Goal: Find specific page/section: Find specific page/section

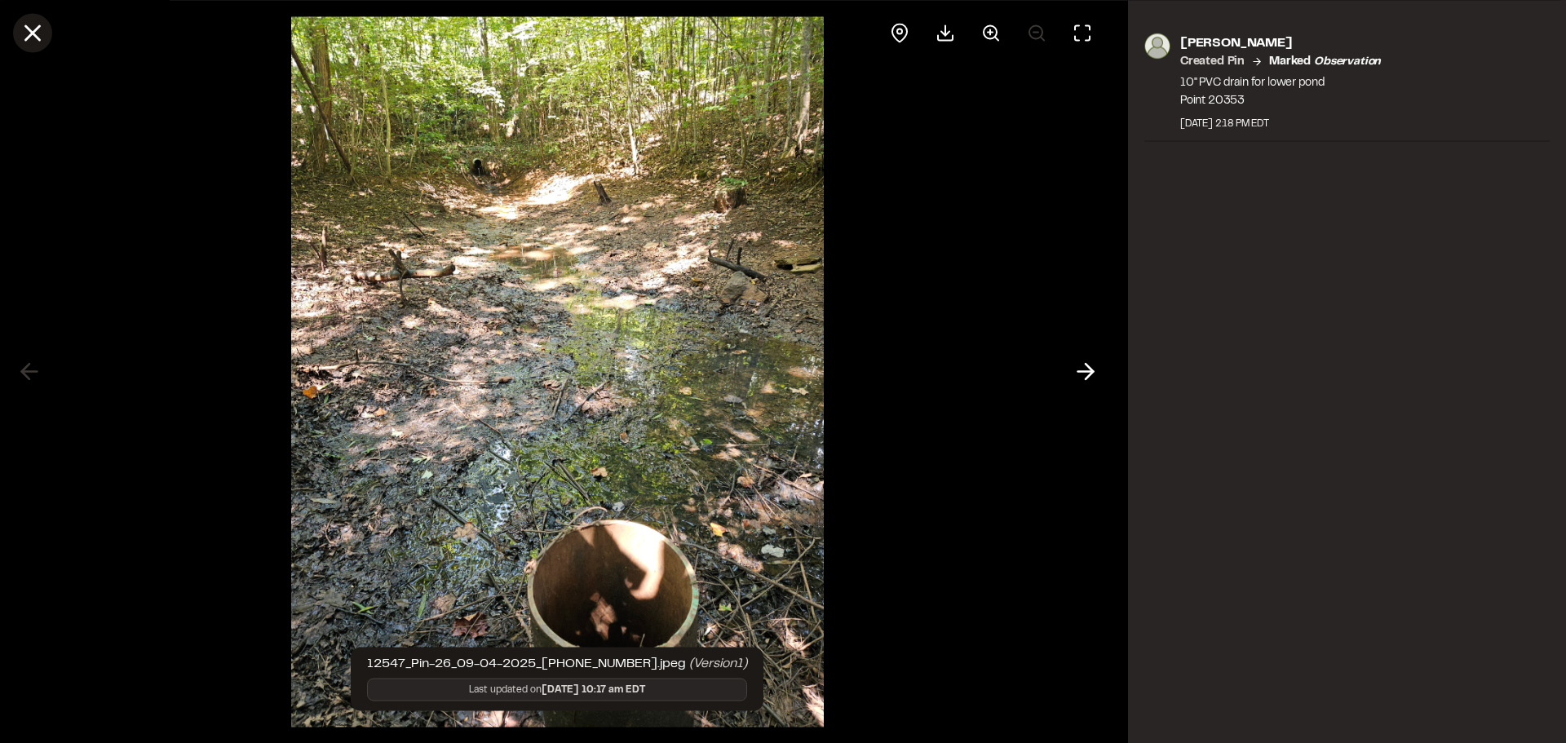
click at [31, 38] on icon at bounding box center [33, 33] width 28 height 28
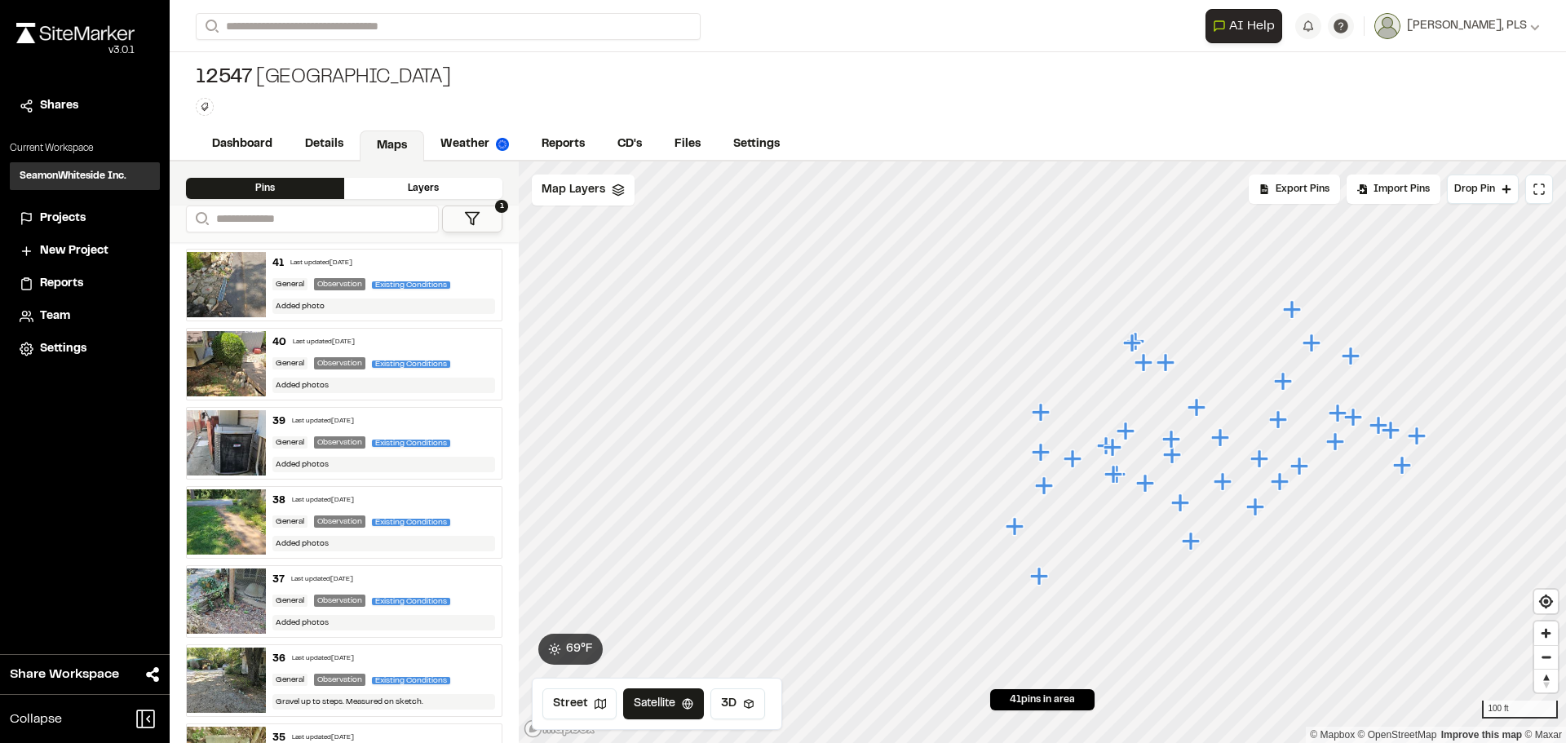
click at [58, 315] on span "Team" at bounding box center [55, 317] width 30 height 18
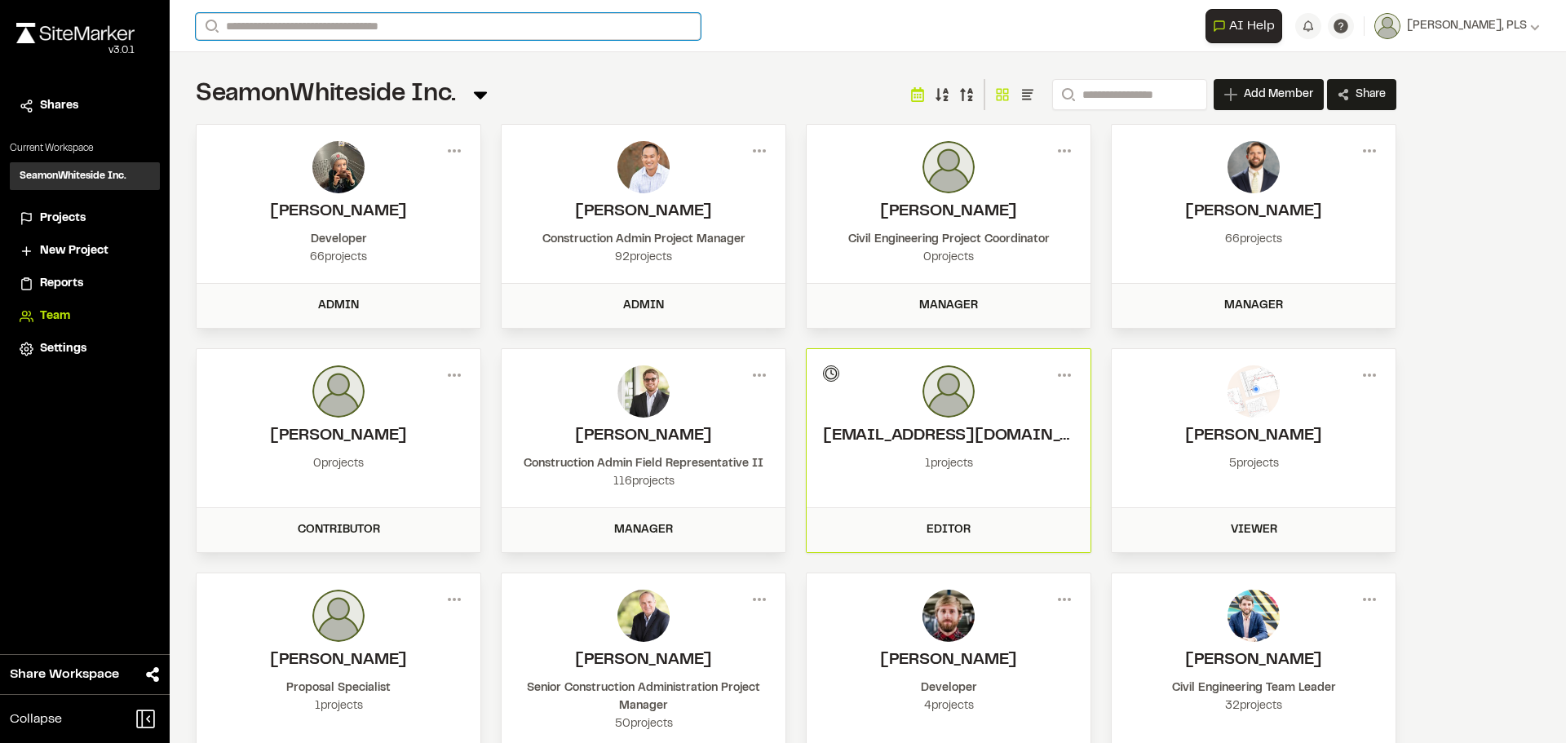
click at [305, 23] on input "Search" at bounding box center [448, 26] width 505 height 27
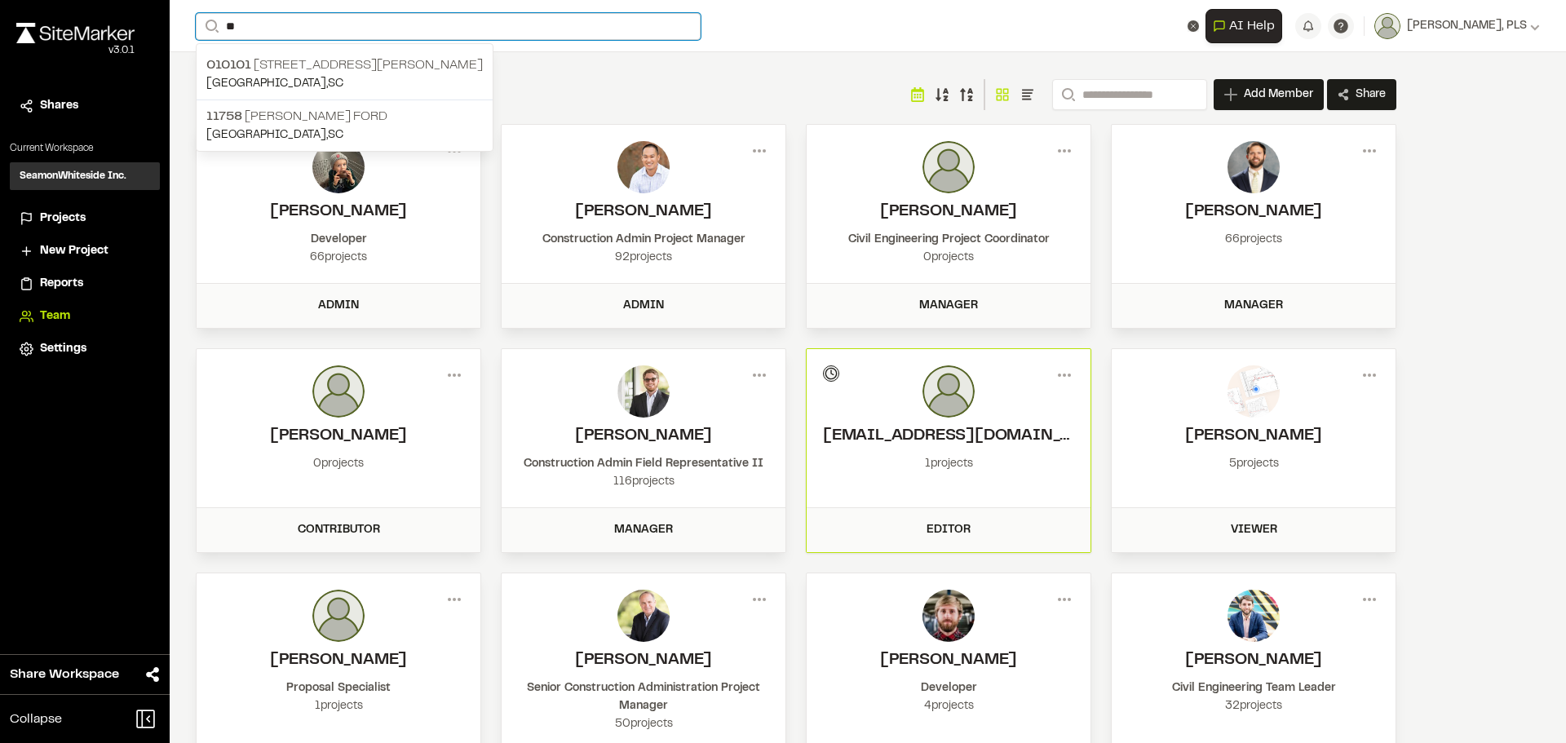
type input "*"
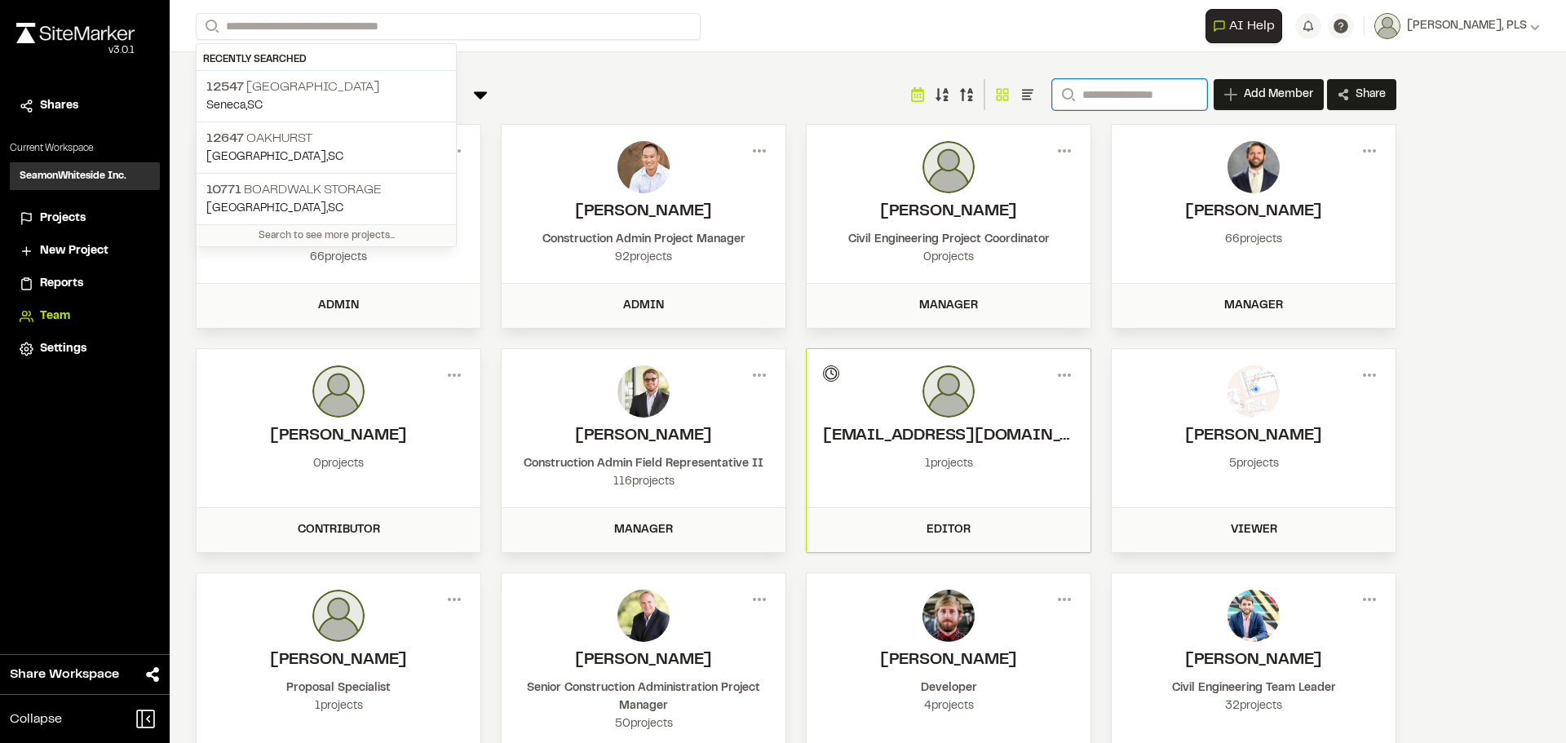
click at [1105, 100] on input "Search" at bounding box center [1129, 94] width 155 height 31
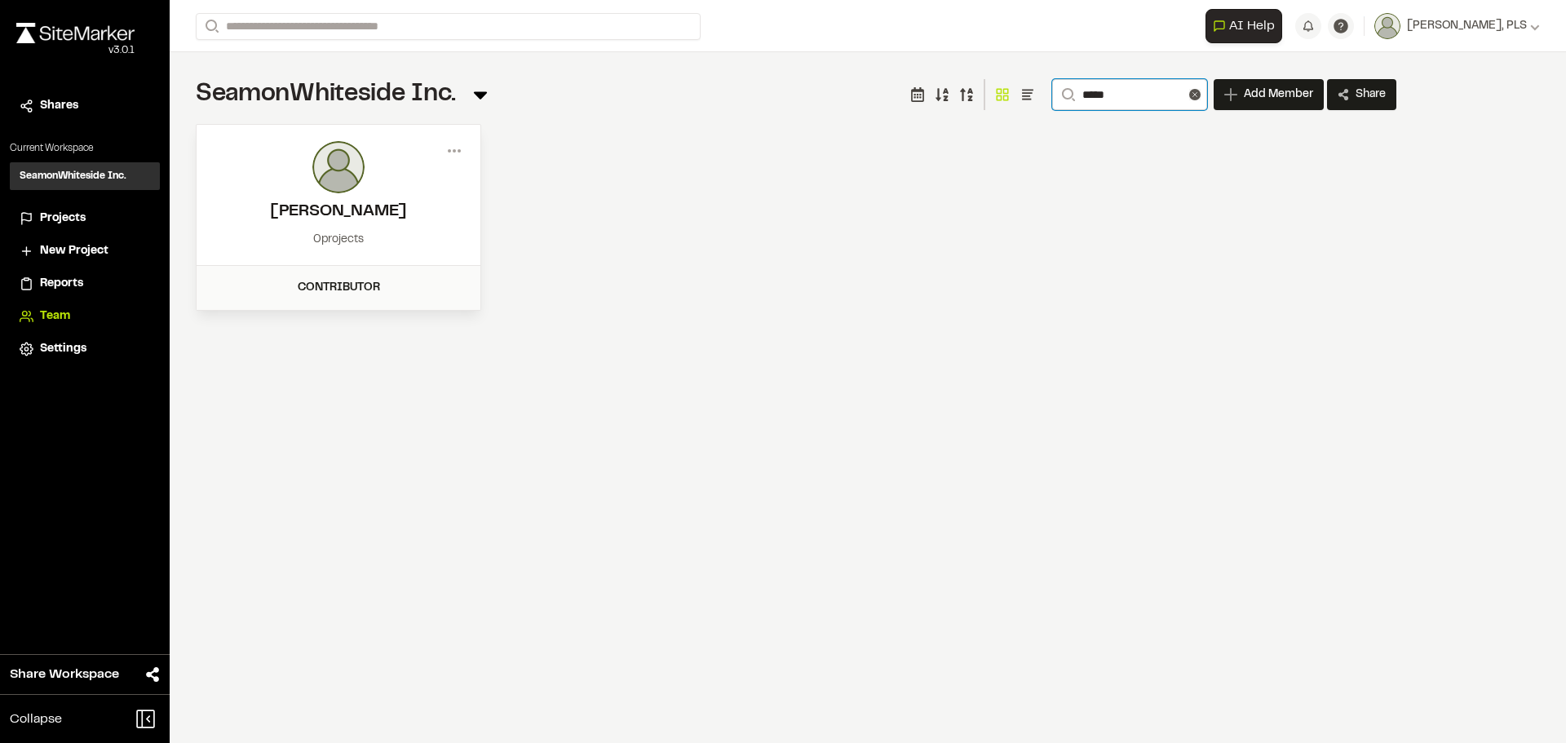
type input "*****"
click at [408, 216] on h2 "Jonathan Crowe" at bounding box center [338, 212] width 251 height 24
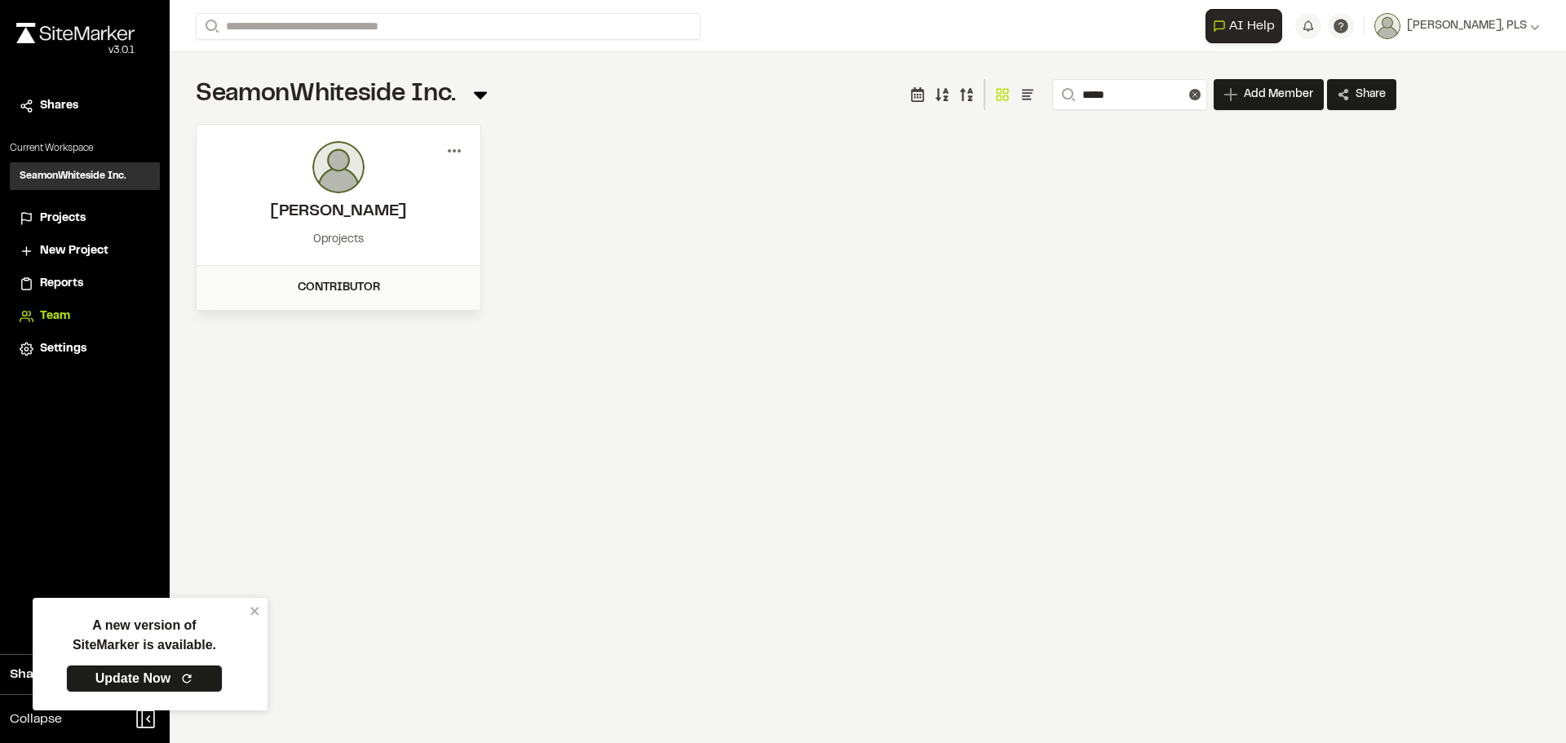
click at [455, 144] on icon at bounding box center [454, 151] width 26 height 26
click at [352, 182] on div "View" at bounding box center [396, 185] width 142 height 24
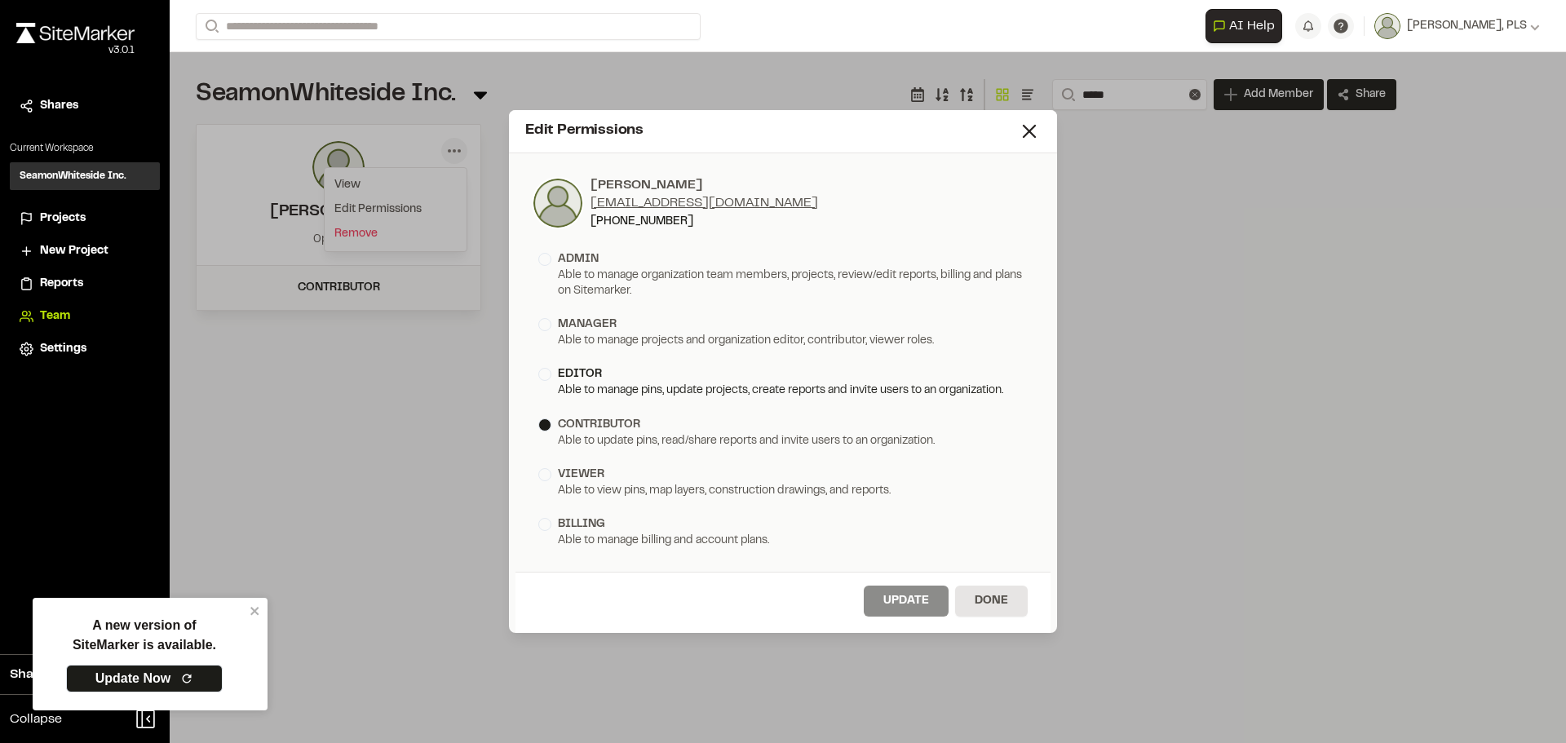
click at [543, 367] on div "editor" at bounding box center [782, 374] width 489 height 18
click at [544, 327] on div at bounding box center [544, 324] width 13 height 13
click at [916, 596] on button "Update" at bounding box center [906, 601] width 85 height 31
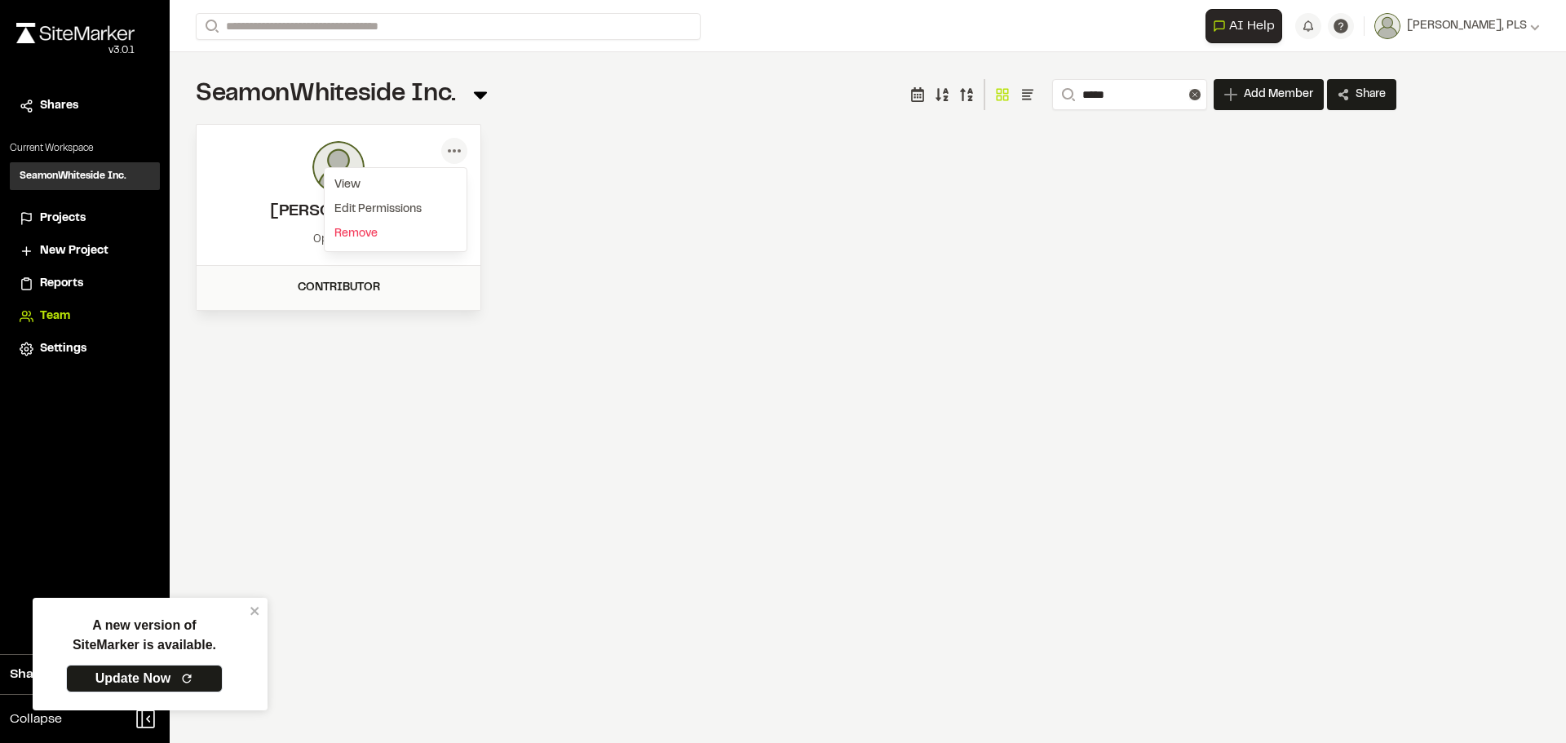
click at [551, 259] on div "Menu View Edit Permissions Jonathan Crowe jcrowe@seamonwhiteside.com (828) 504-…" at bounding box center [796, 217] width 1201 height 187
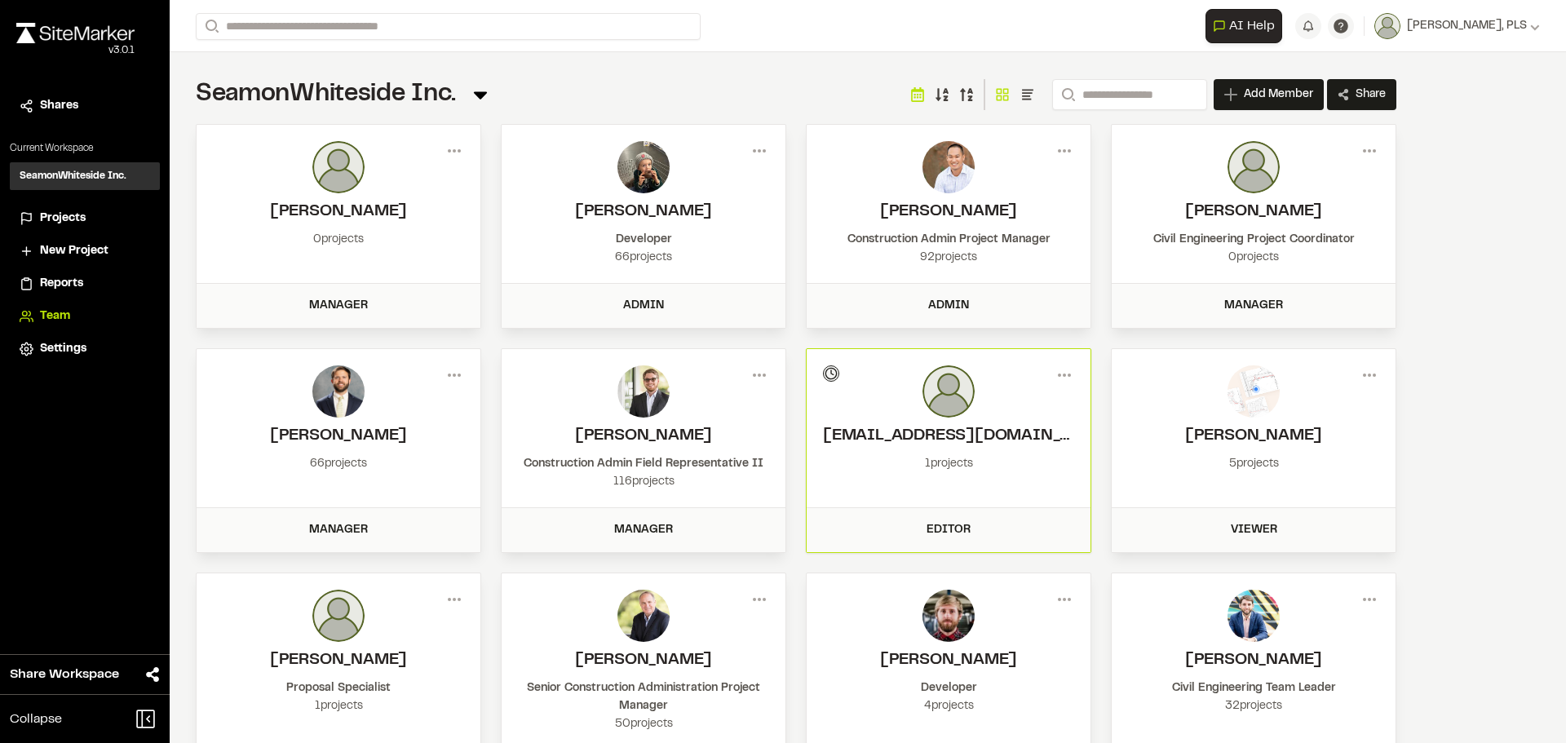
click at [58, 219] on span "Projects" at bounding box center [63, 219] width 46 height 18
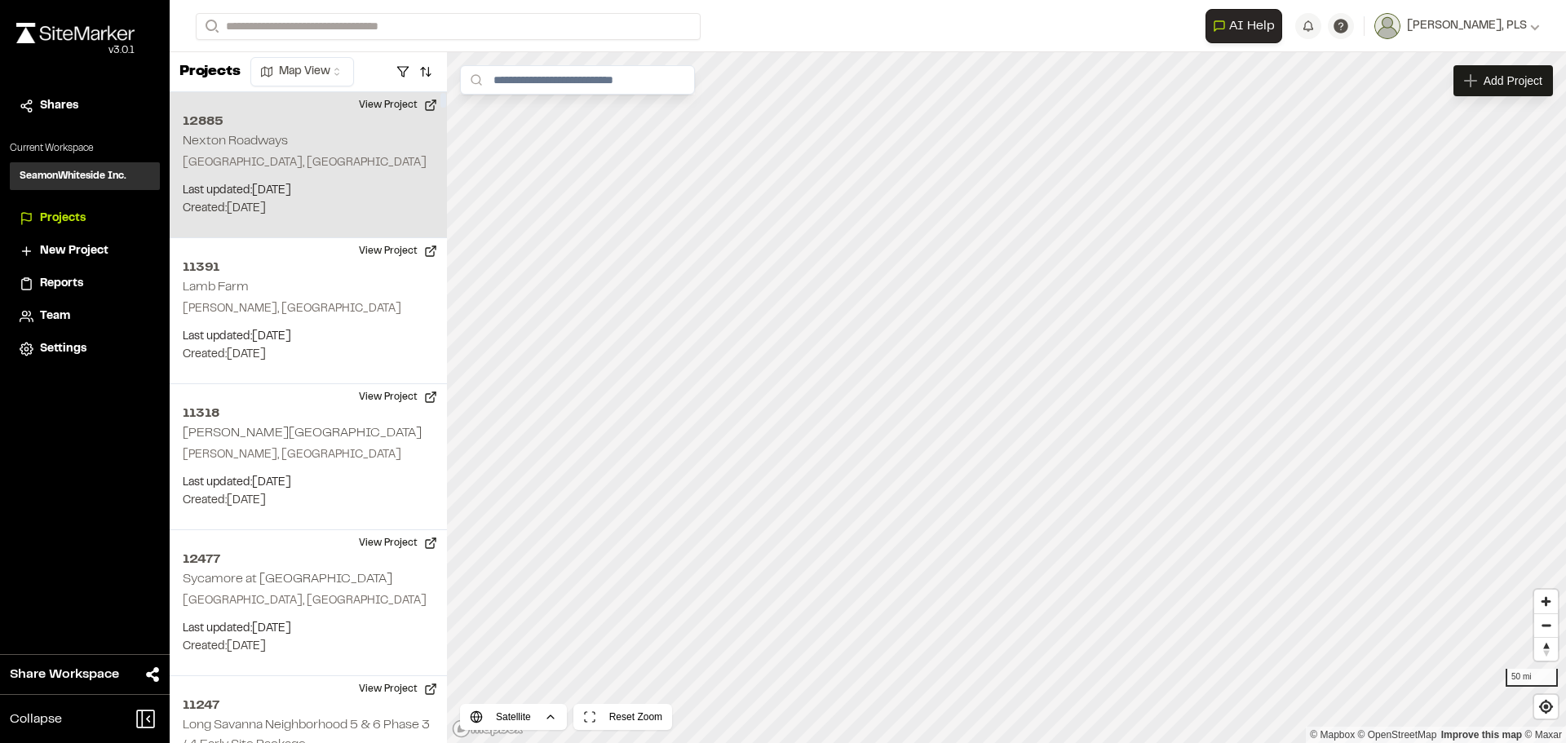
click at [371, 184] on p "Last updated: Sep 17, 2025" at bounding box center [308, 191] width 251 height 18
click at [1007, 396] on div "12885 Nexton Roadways" at bounding box center [1007, 395] width 24 height 24
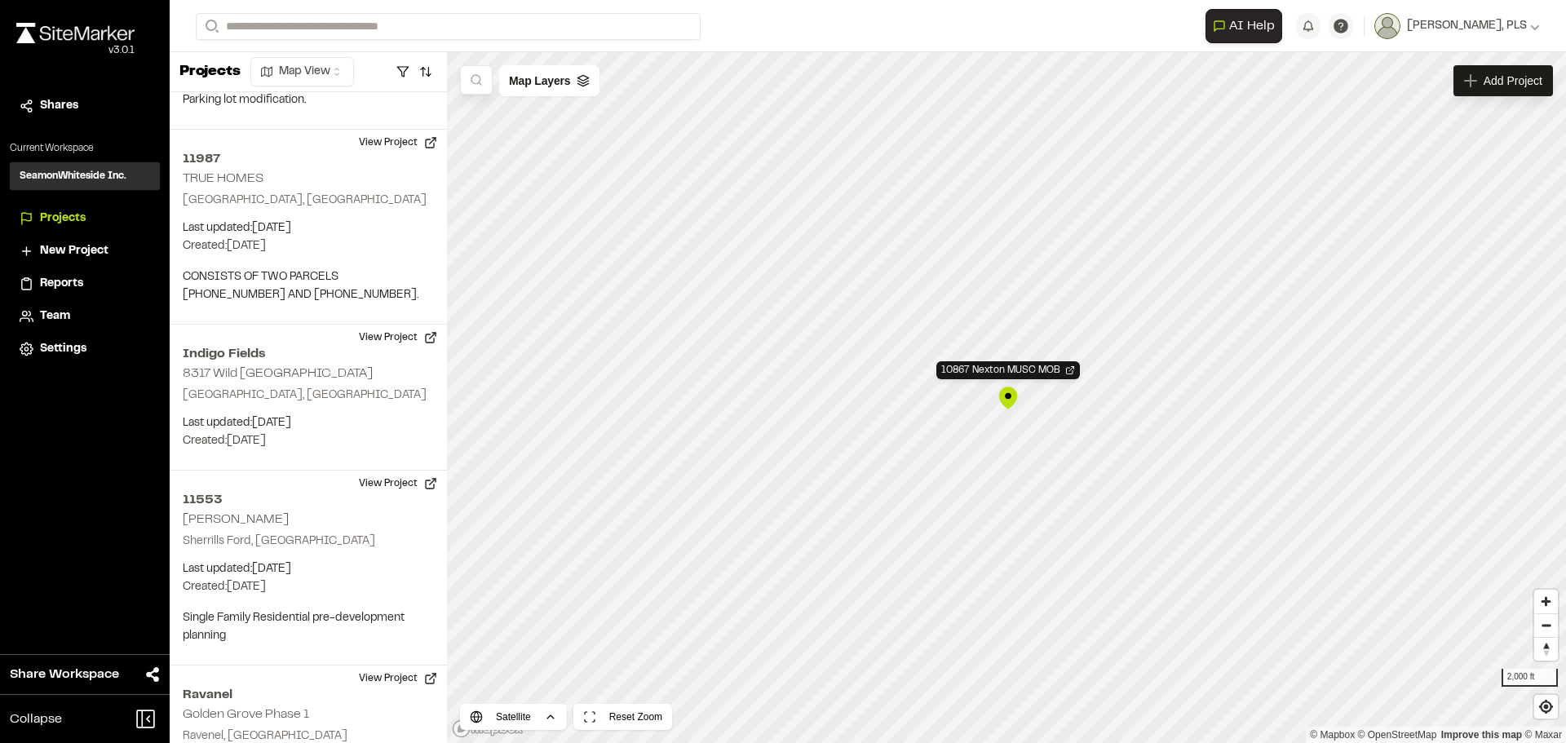
scroll to position [52396, 0]
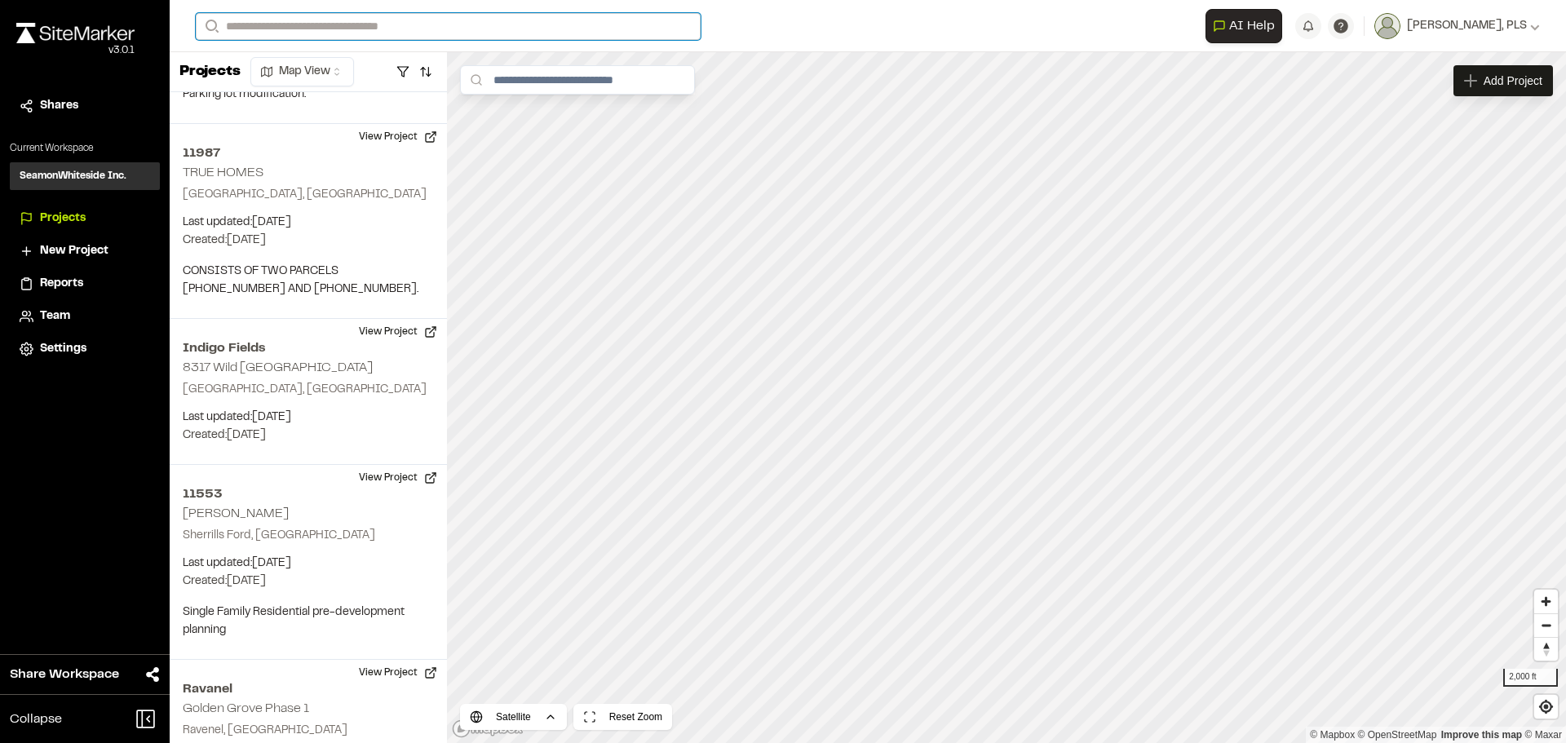
click at [284, 26] on input "Search" at bounding box center [448, 26] width 505 height 27
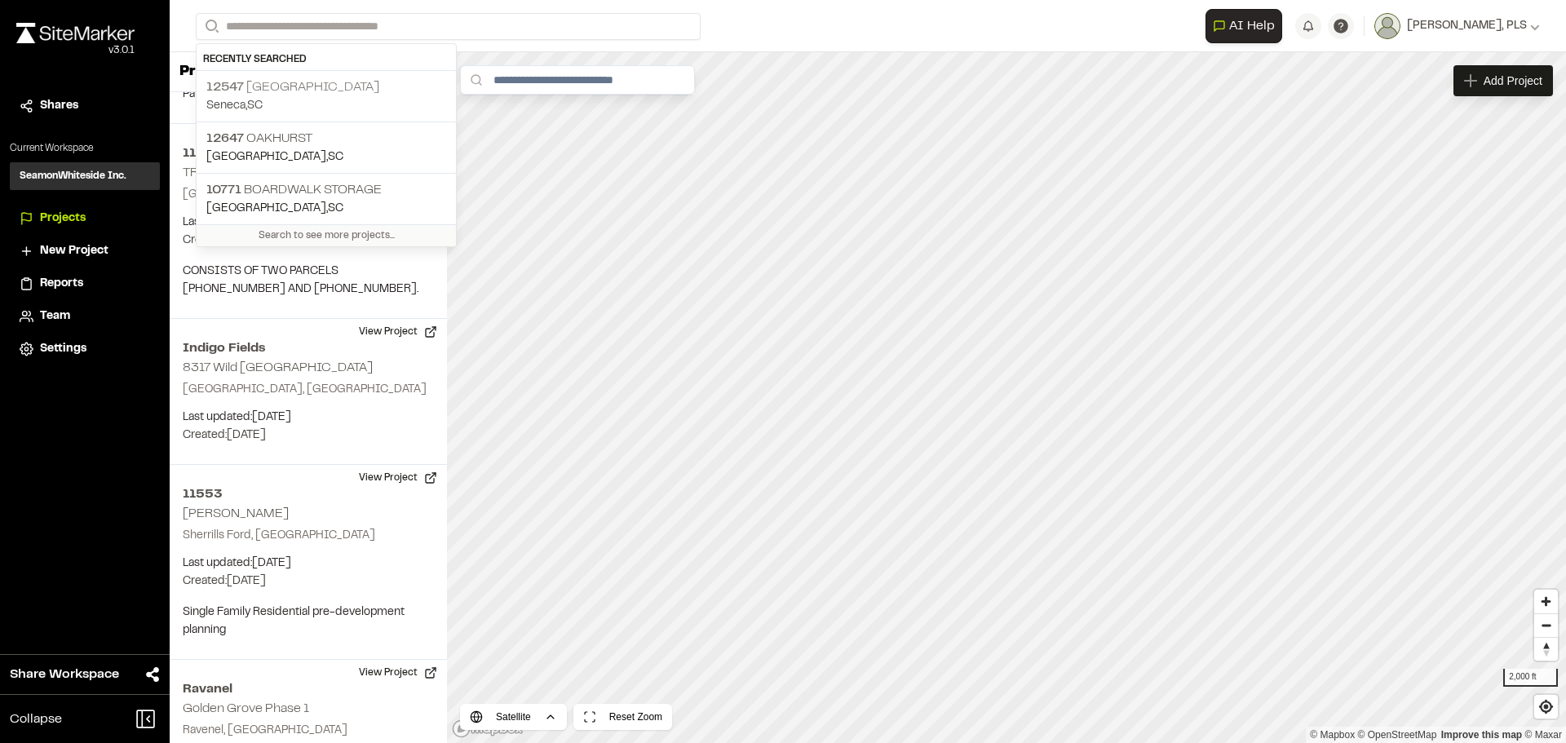
click at [319, 82] on p "12547 Golden Corner Vet Hospital" at bounding box center [326, 87] width 240 height 20
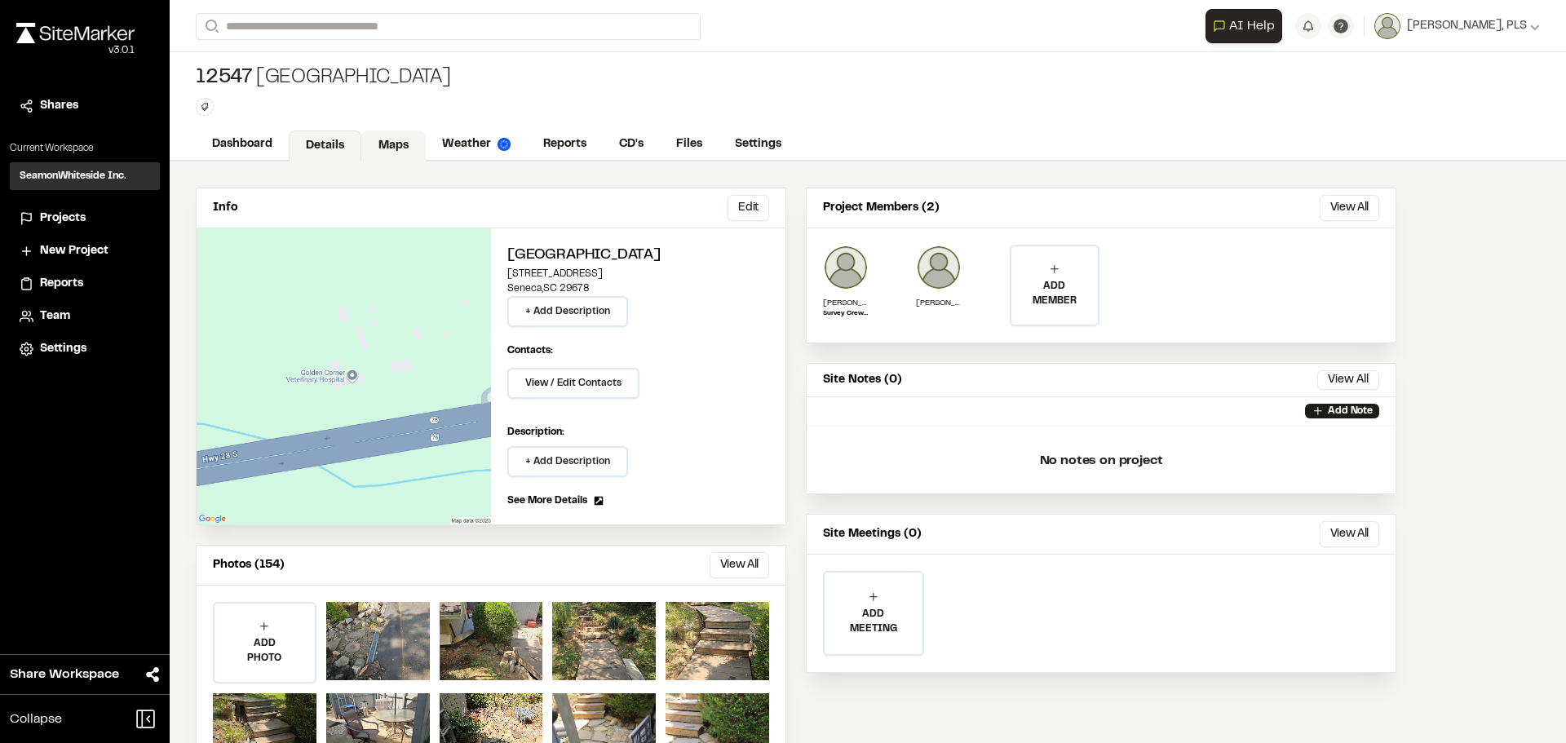
click at [396, 134] on link "Maps" at bounding box center [393, 146] width 64 height 31
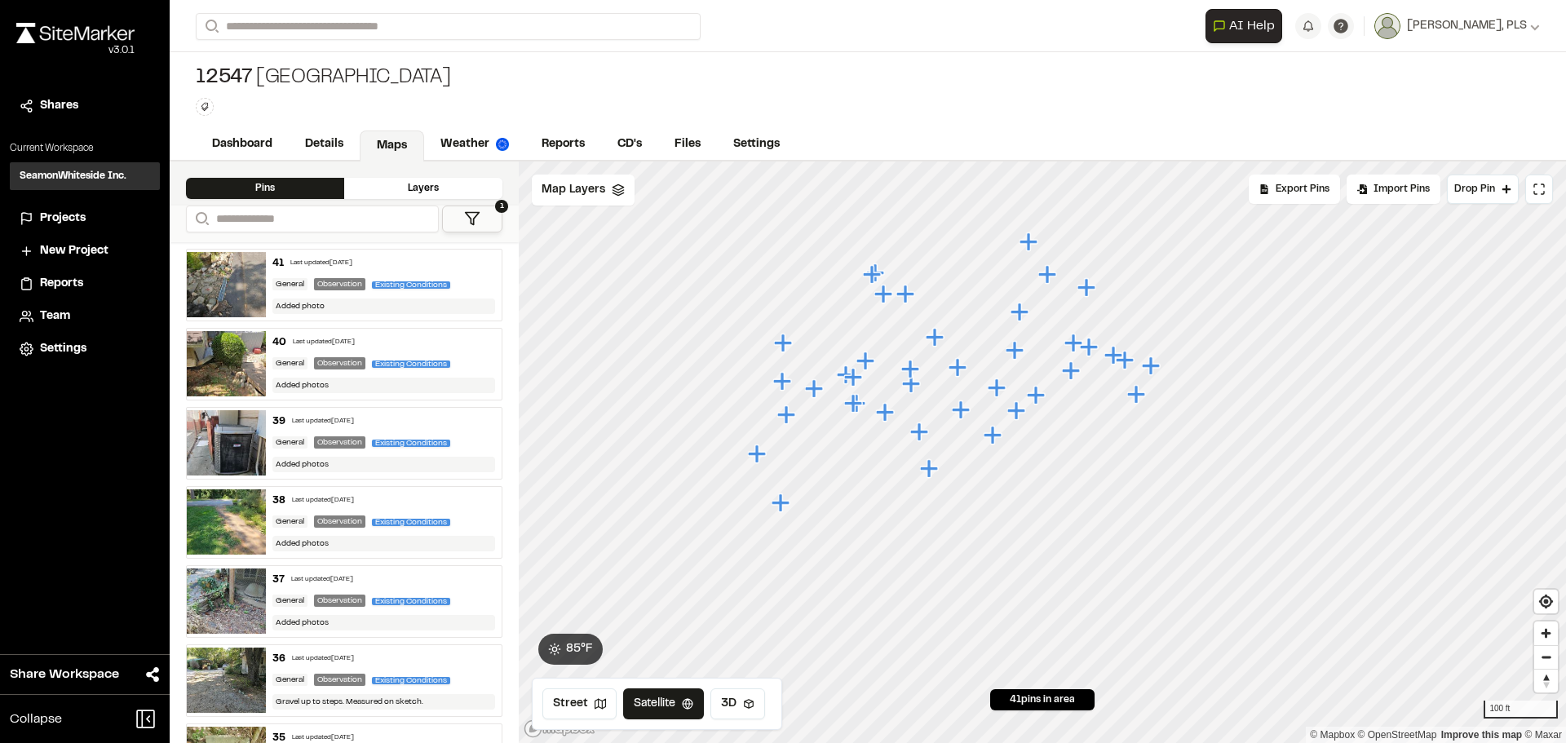
click at [913, 370] on icon "Map marker" at bounding box center [910, 369] width 18 height 18
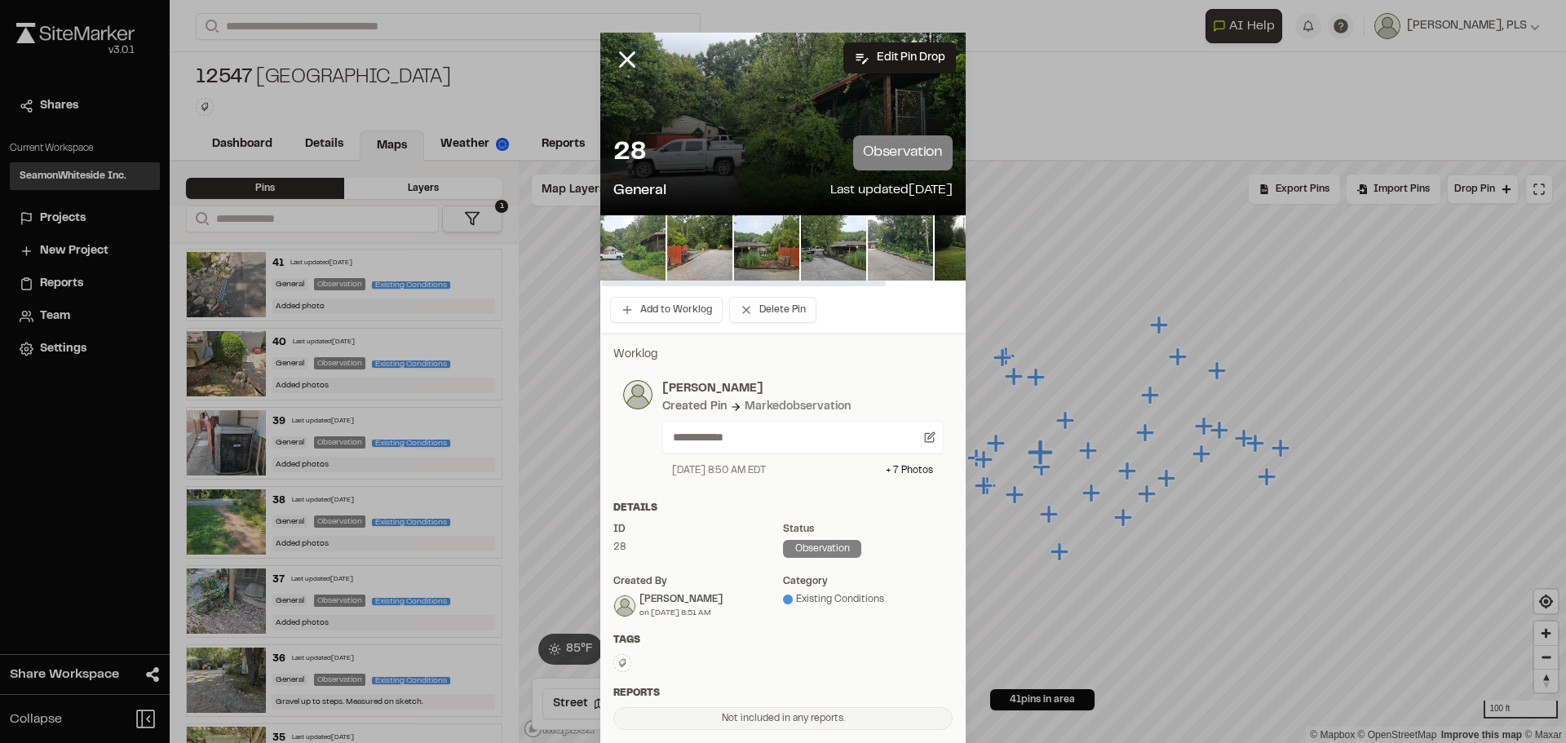
click at [631, 241] on img at bounding box center [632, 247] width 65 height 65
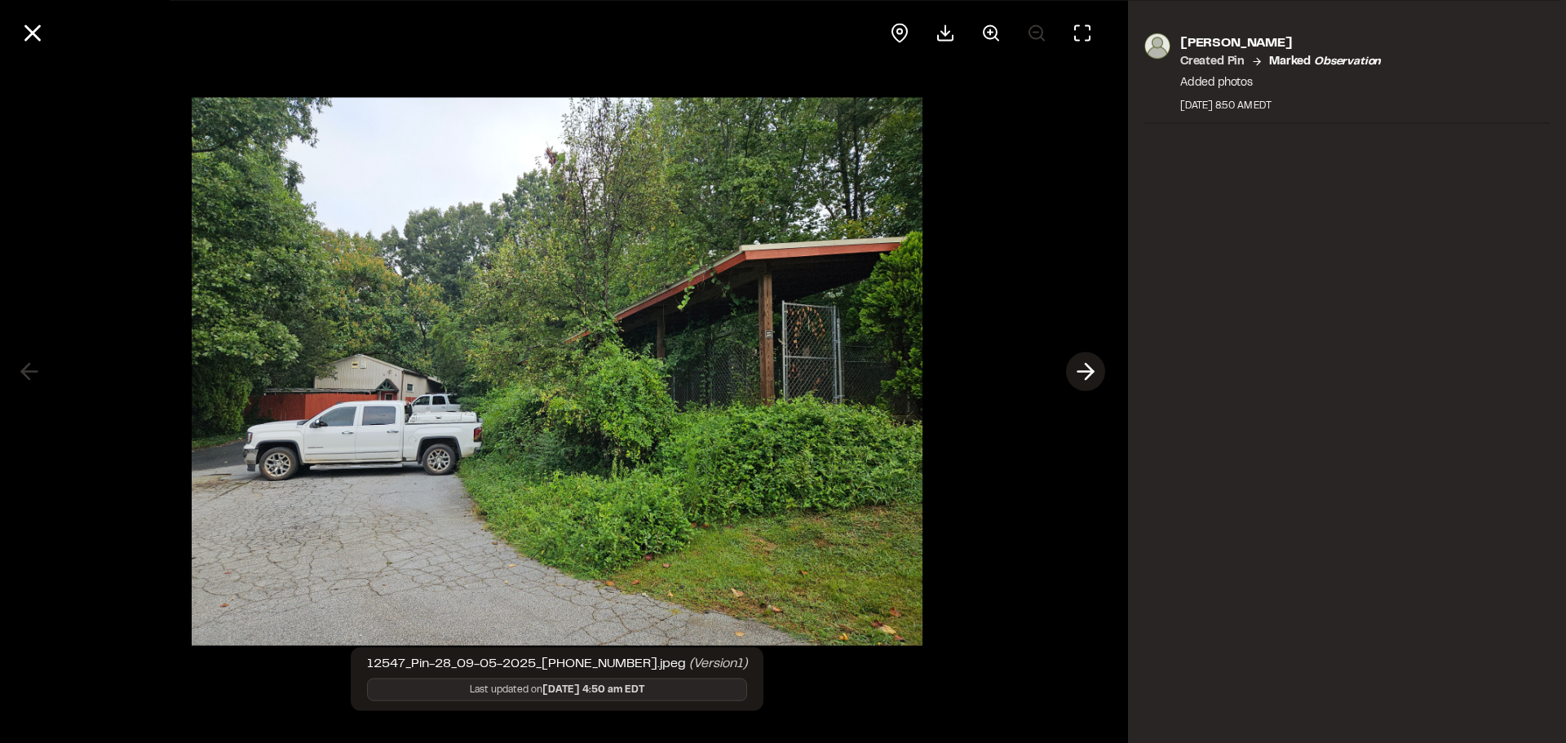
click at [1087, 374] on icon at bounding box center [1086, 372] width 26 height 28
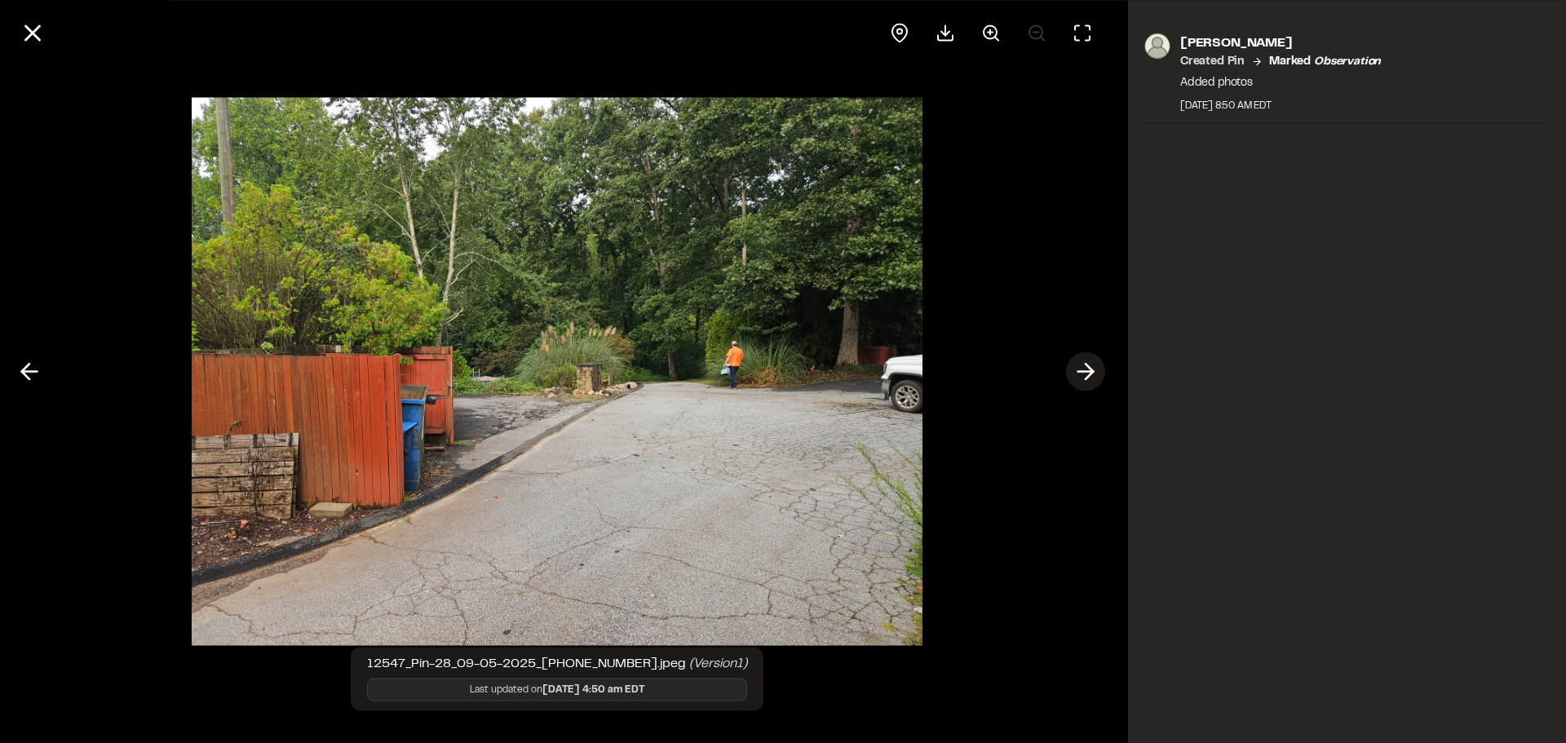
click at [1087, 374] on icon at bounding box center [1086, 372] width 26 height 28
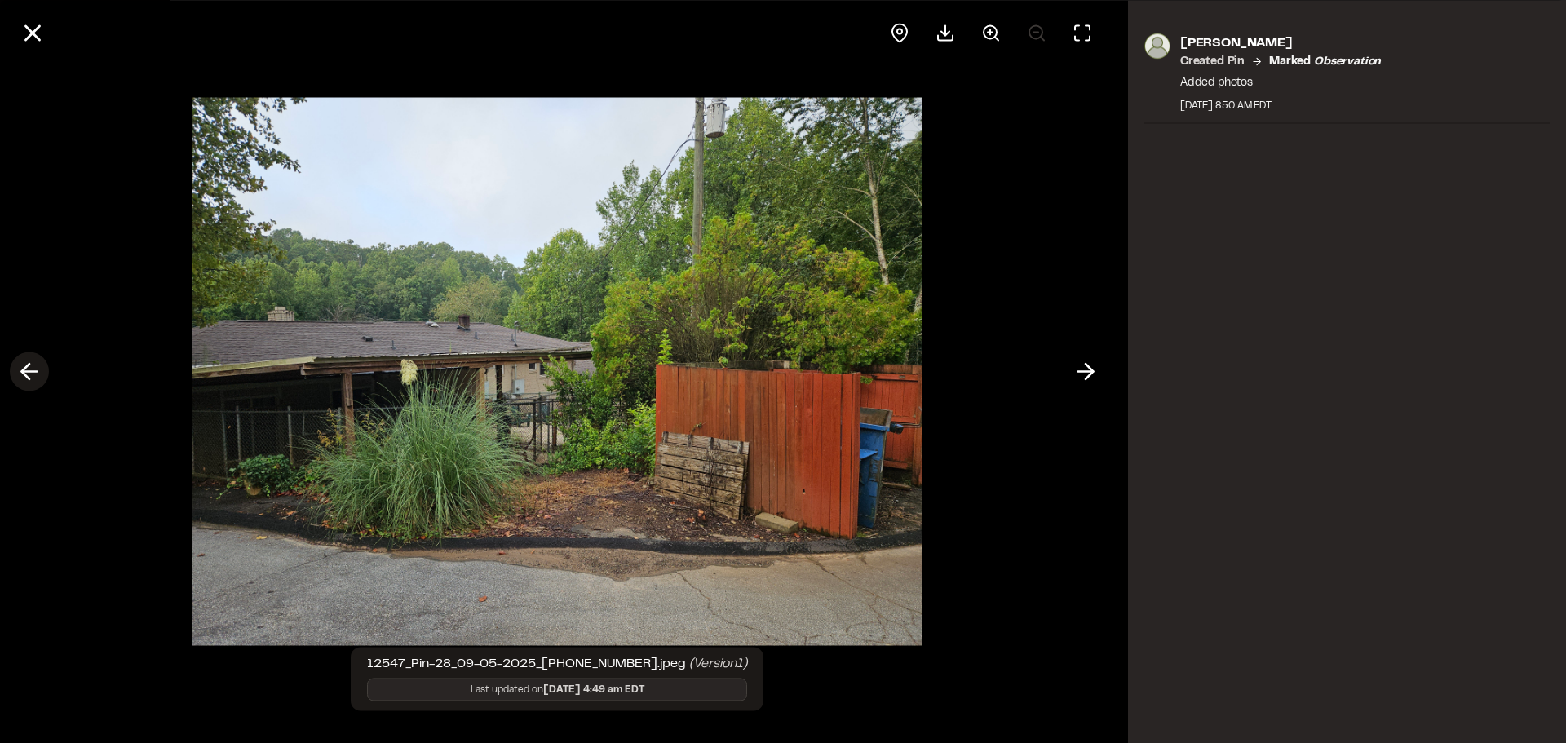
click at [39, 374] on icon at bounding box center [29, 372] width 26 height 28
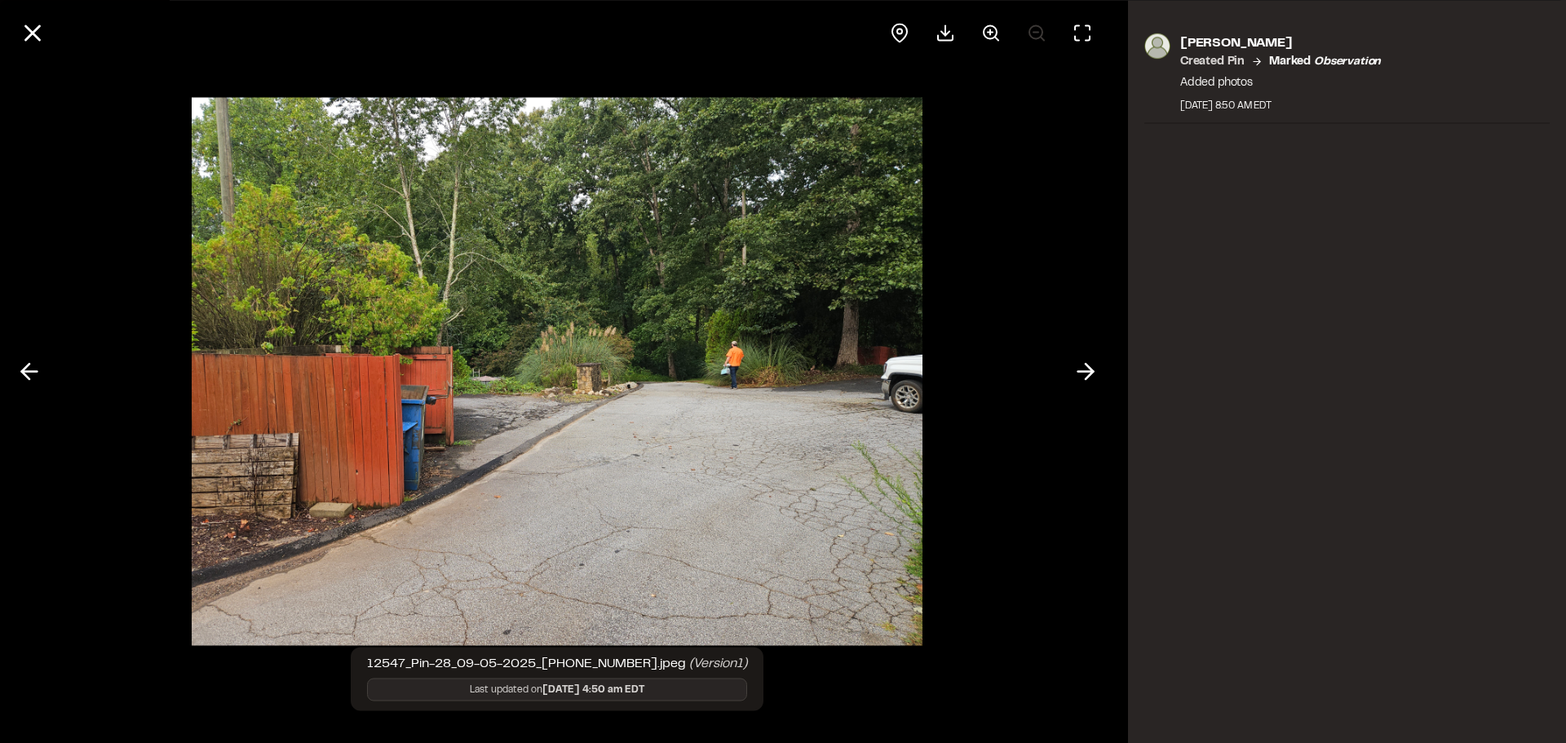
click at [32, 373] on icon at bounding box center [29, 372] width 26 height 28
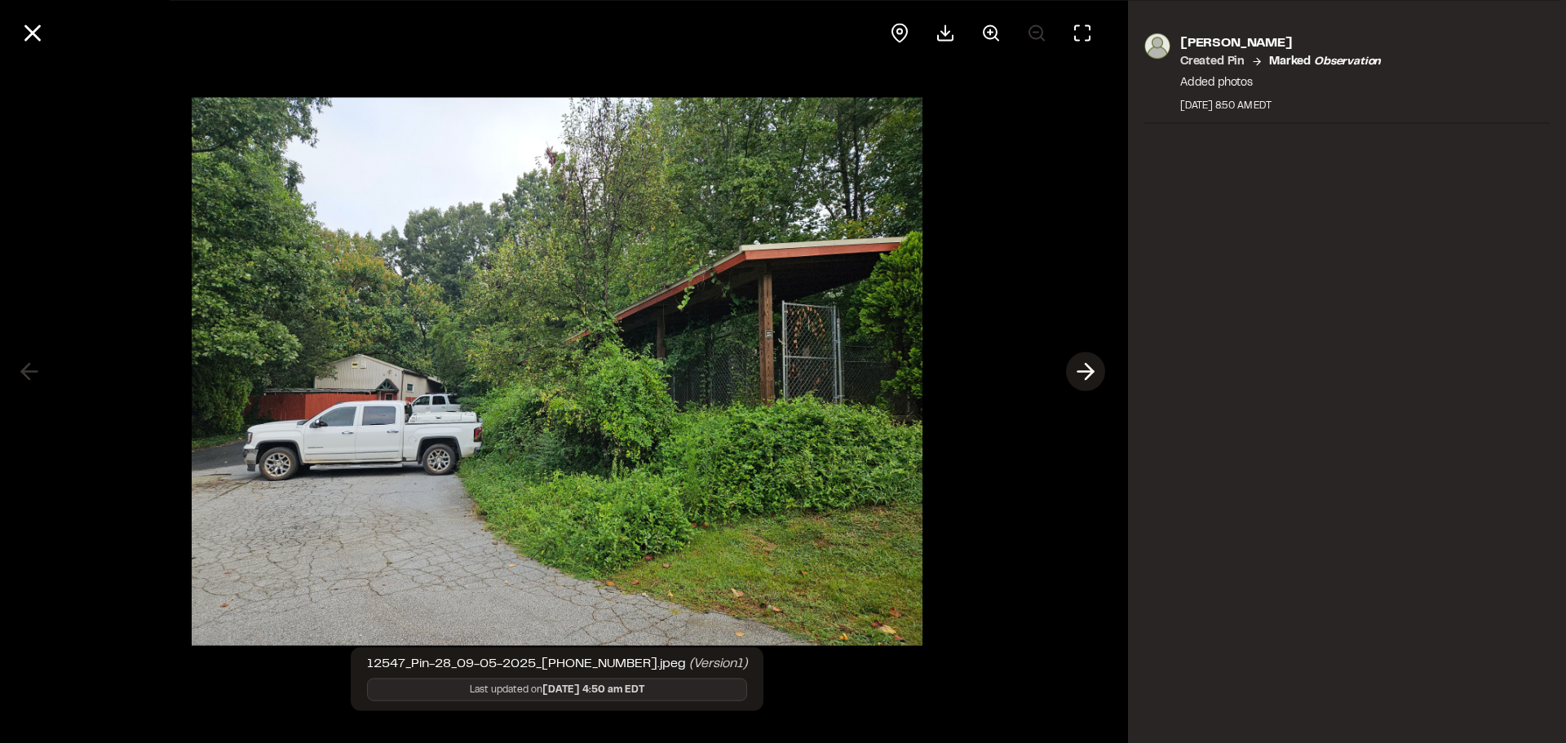
click at [1084, 370] on icon at bounding box center [1086, 372] width 26 height 28
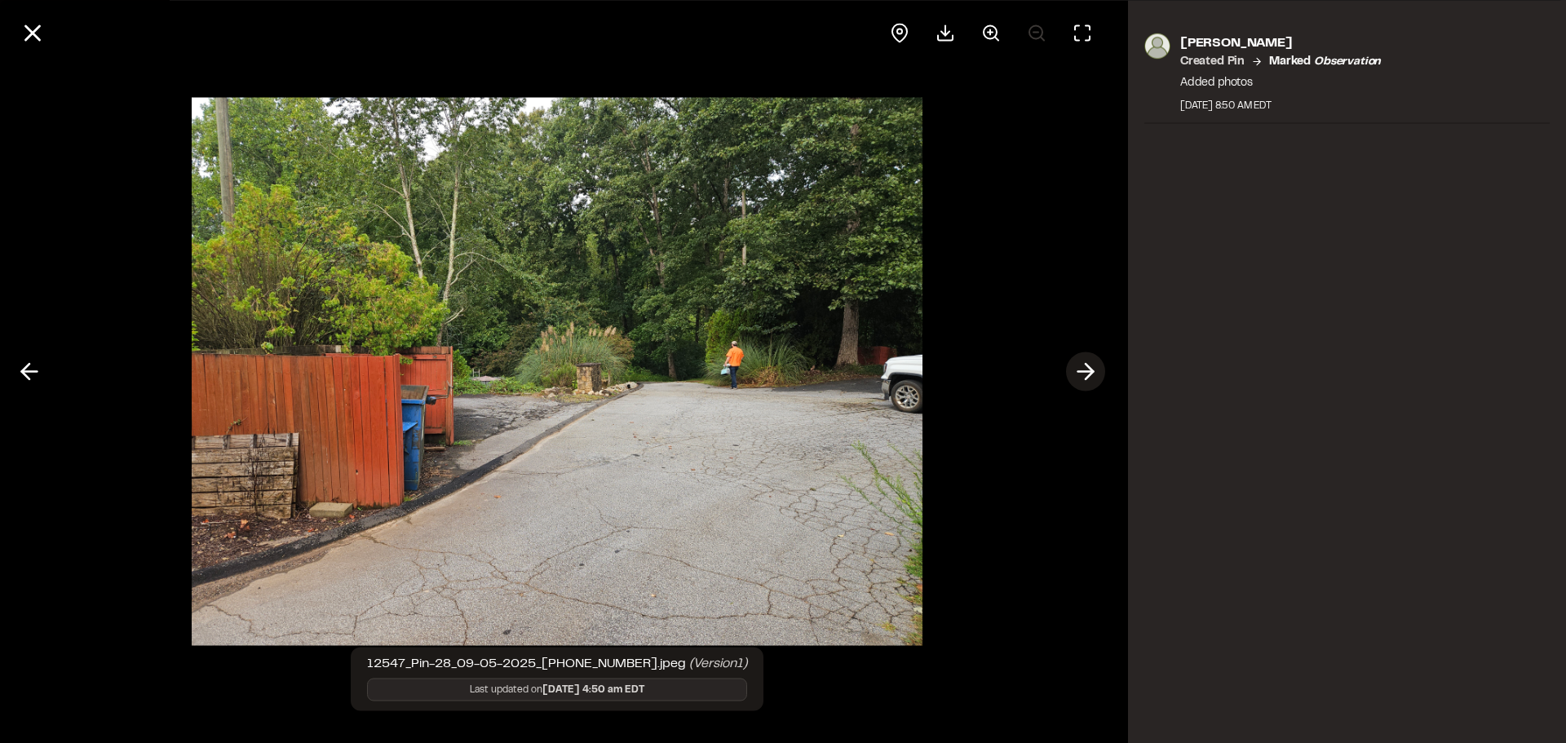
click at [1083, 370] on icon at bounding box center [1086, 372] width 26 height 28
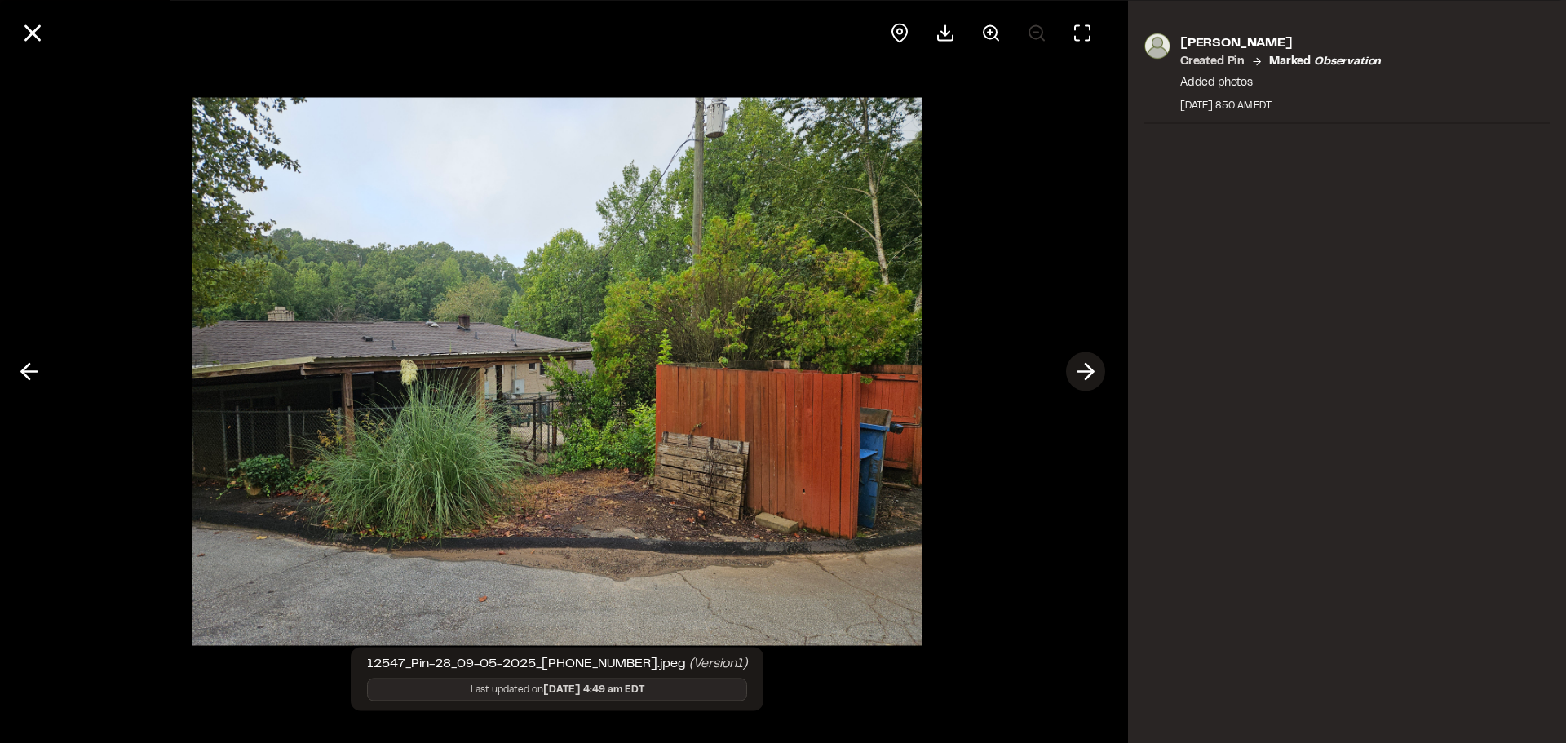
click at [1083, 373] on icon at bounding box center [1086, 372] width 26 height 28
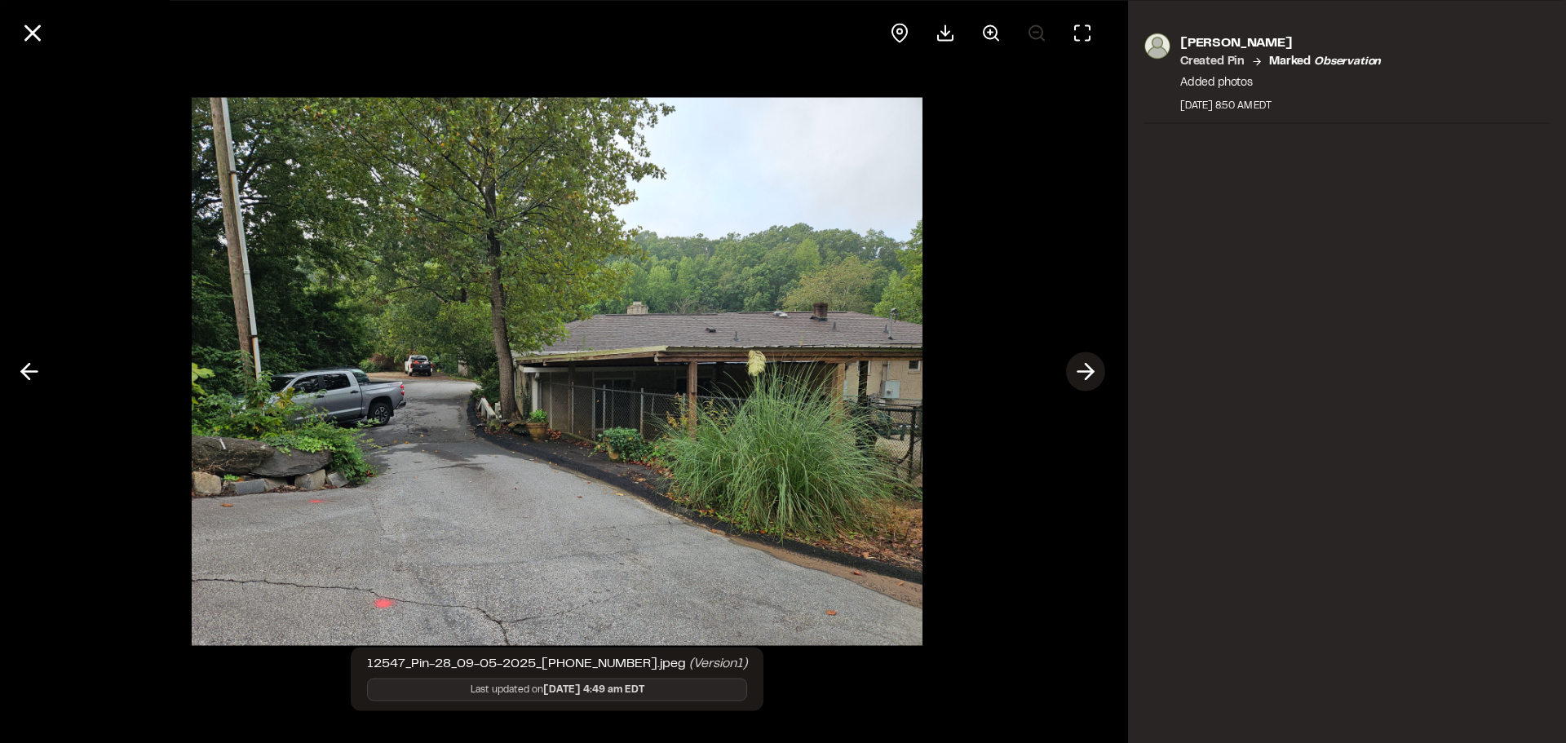
click at [1083, 375] on icon at bounding box center [1086, 372] width 26 height 28
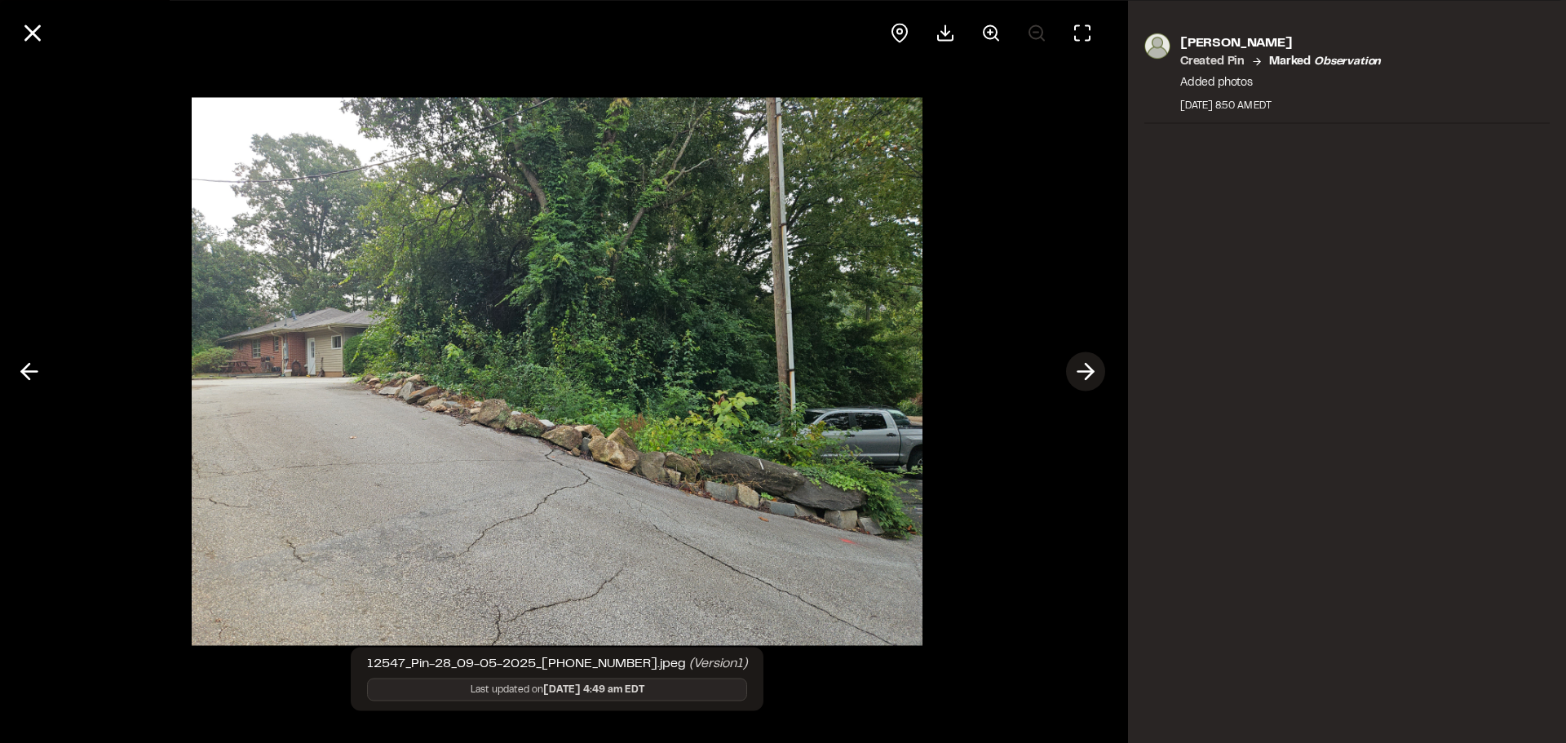
click at [1083, 375] on icon at bounding box center [1086, 372] width 26 height 28
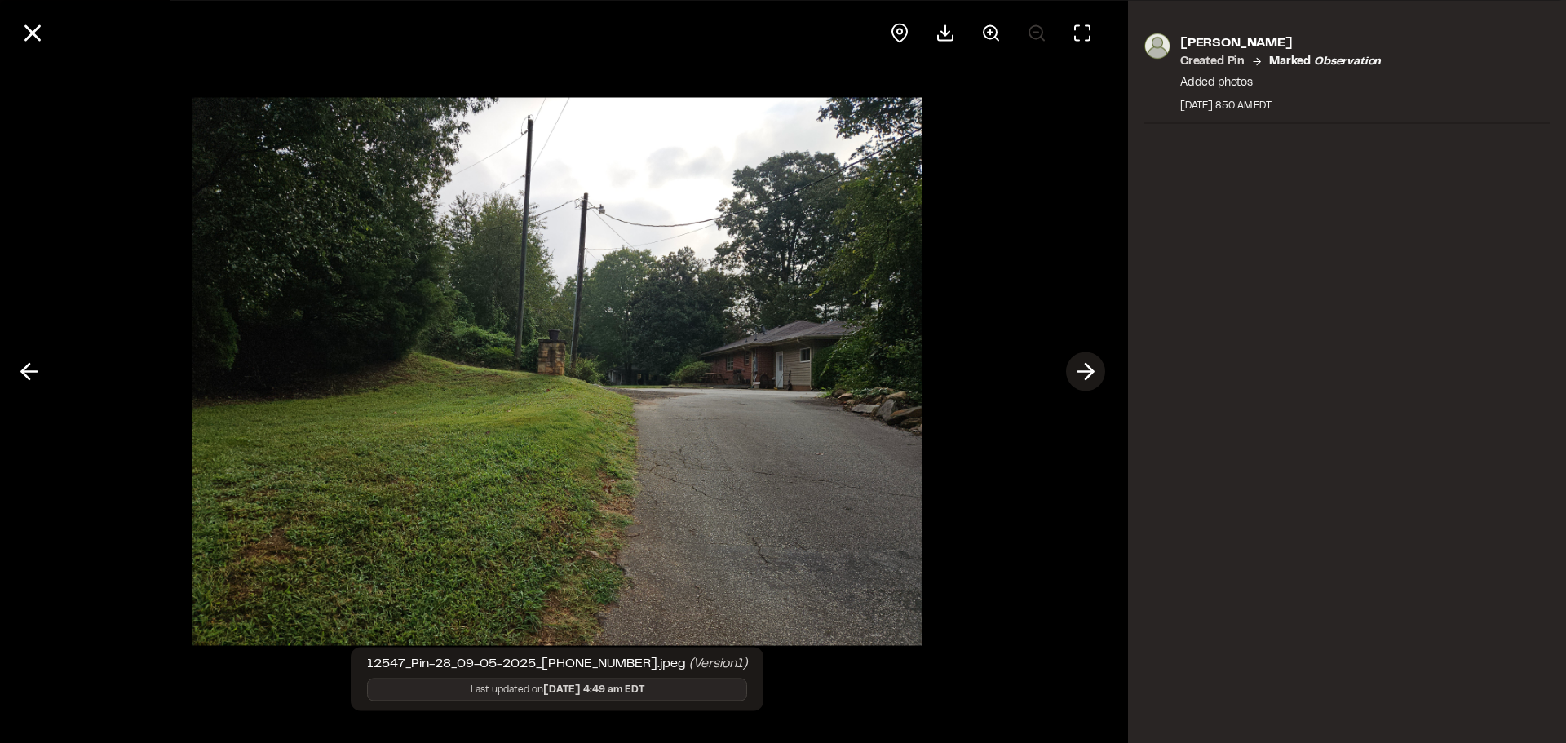
click at [1083, 374] on icon at bounding box center [1086, 372] width 26 height 28
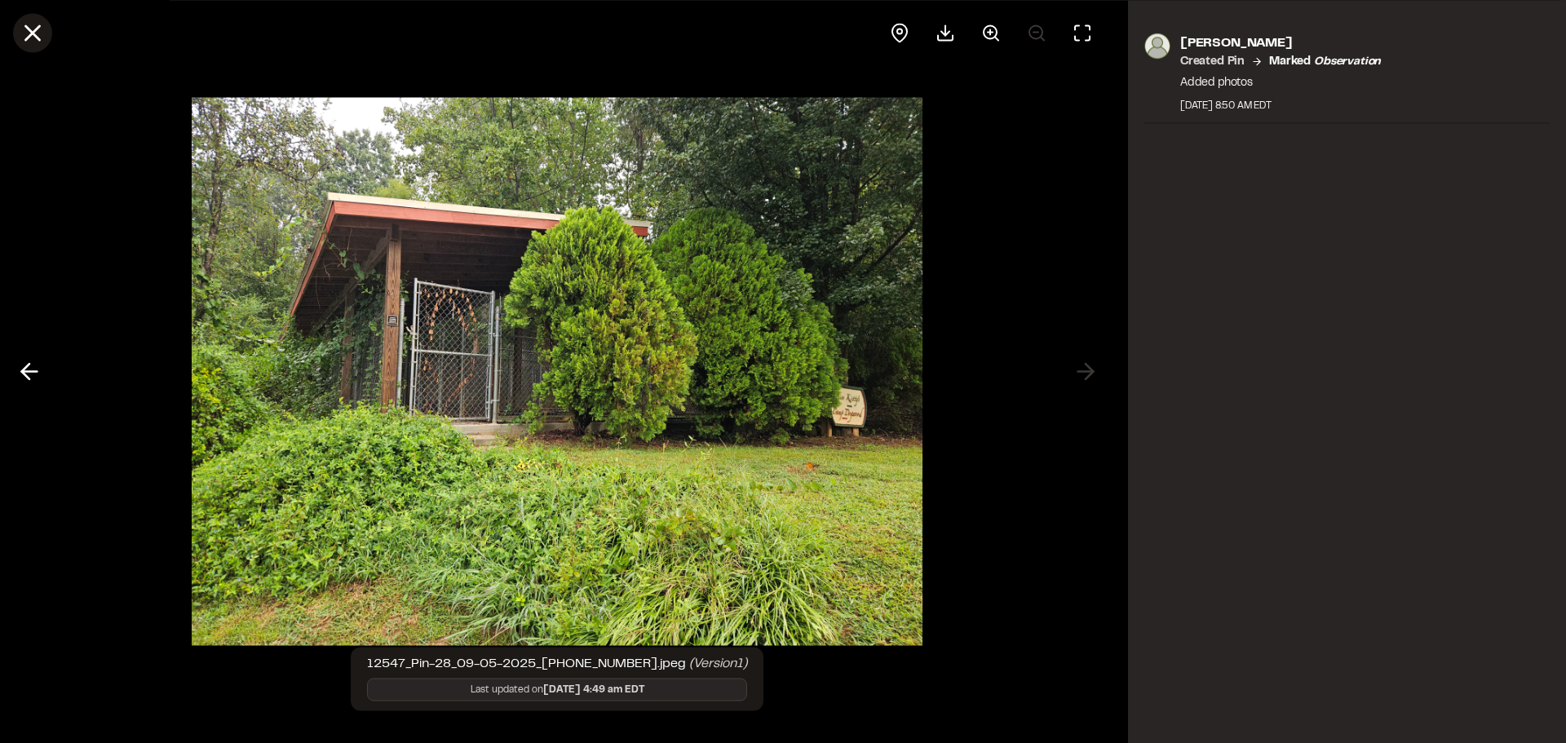
click at [29, 25] on icon at bounding box center [33, 33] width 28 height 28
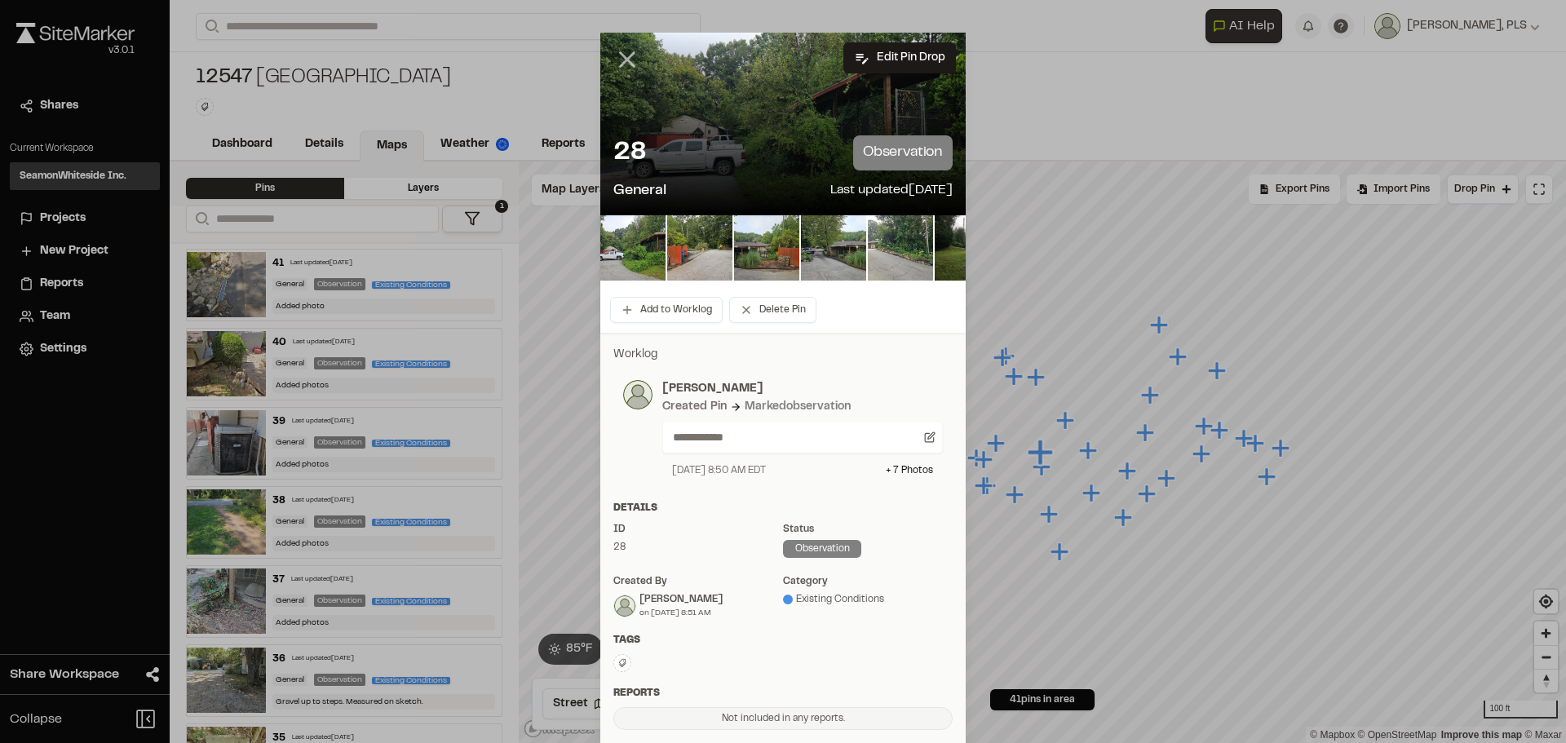
click at [619, 64] on icon at bounding box center [627, 60] width 28 height 28
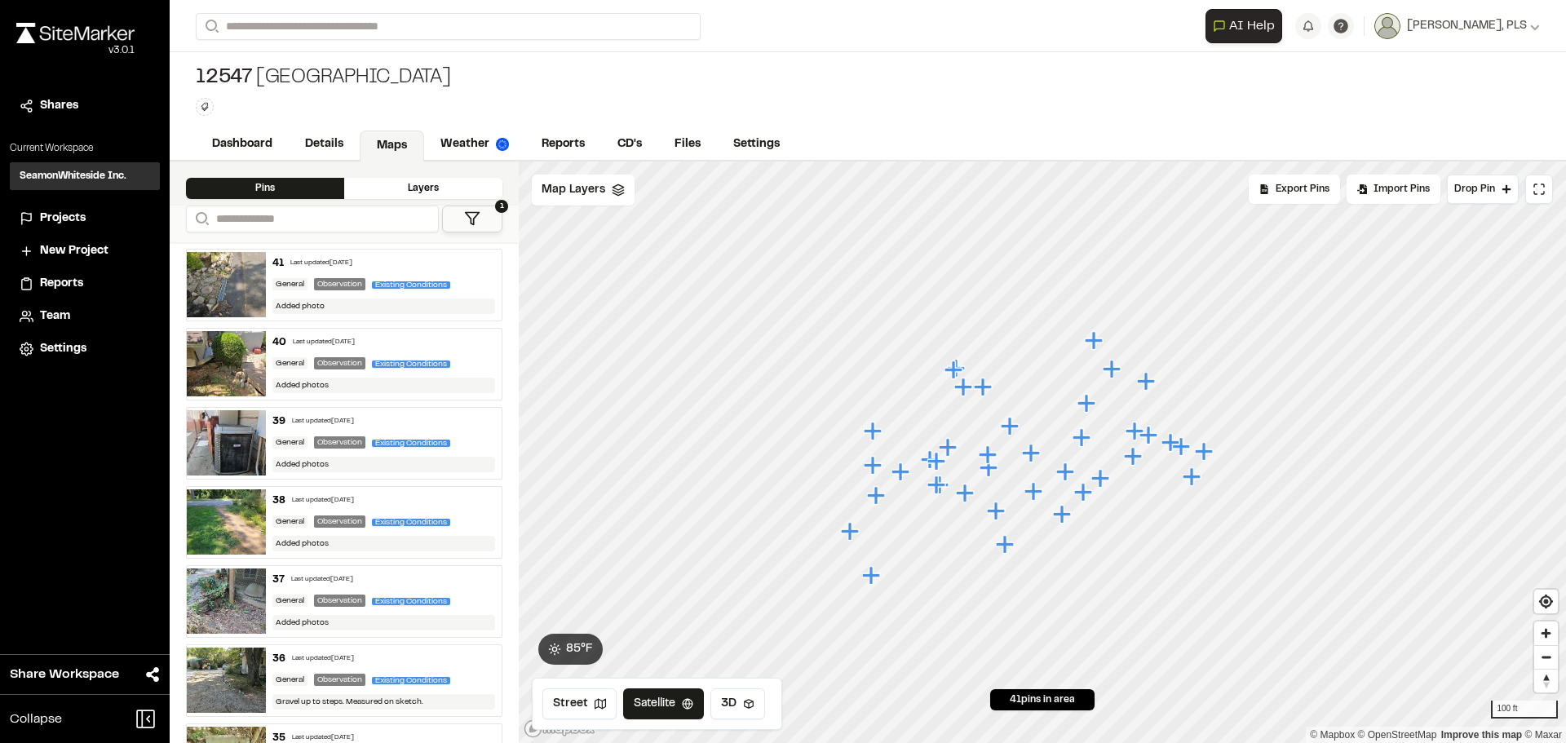
click at [987, 390] on icon "Map marker" at bounding box center [984, 387] width 21 height 21
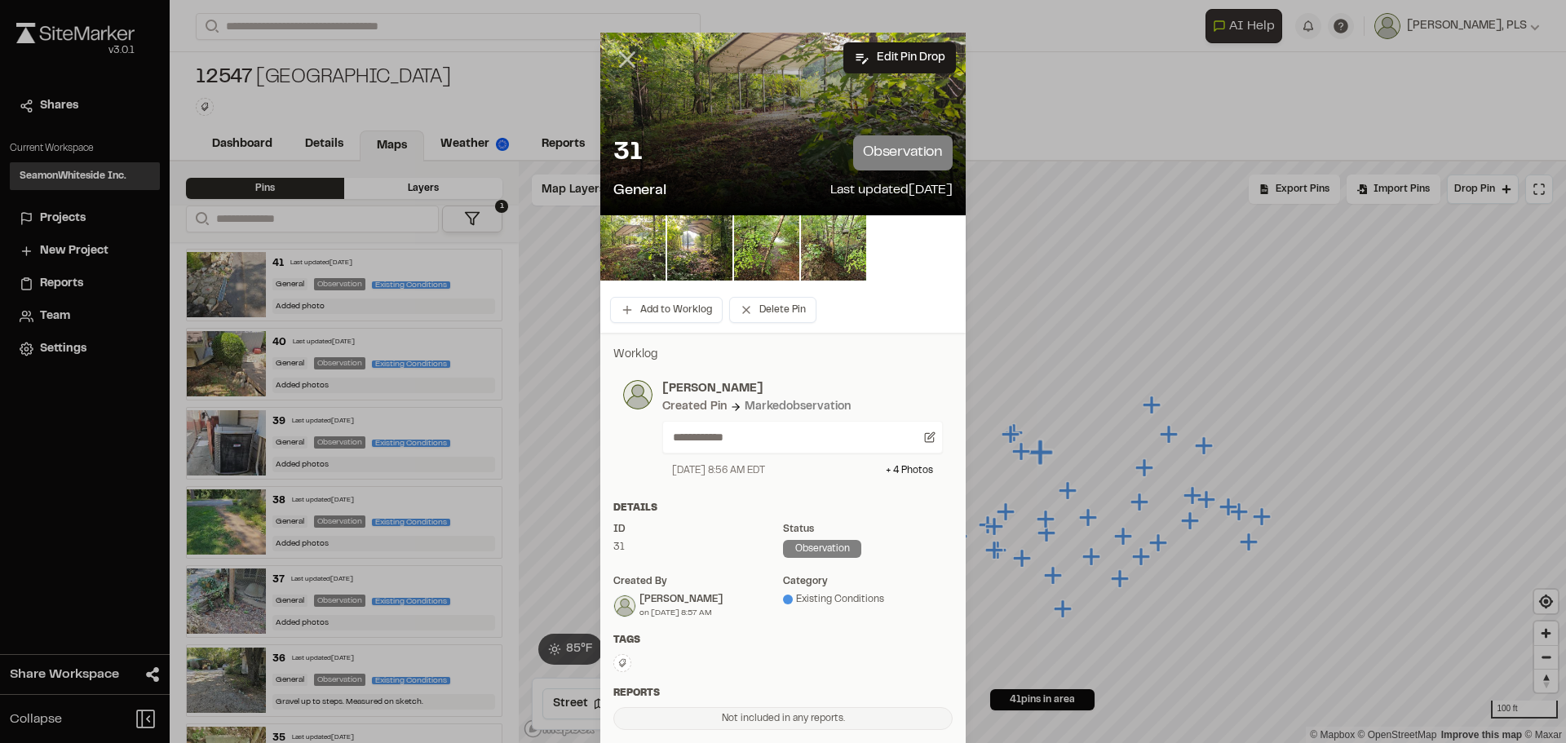
click at [621, 60] on line at bounding box center [628, 60] width 14 height 14
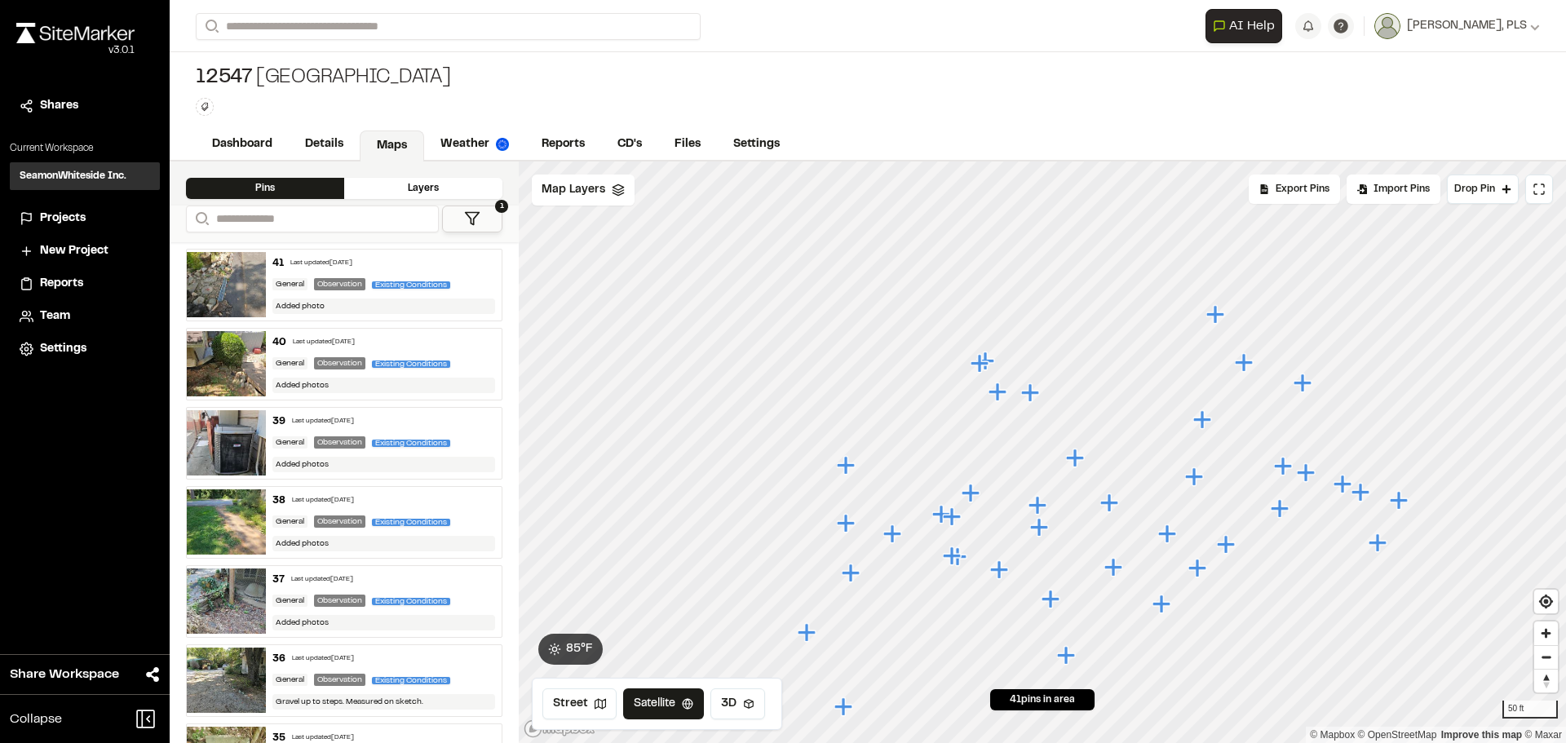
click at [1041, 511] on icon "Map marker" at bounding box center [1039, 505] width 21 height 21
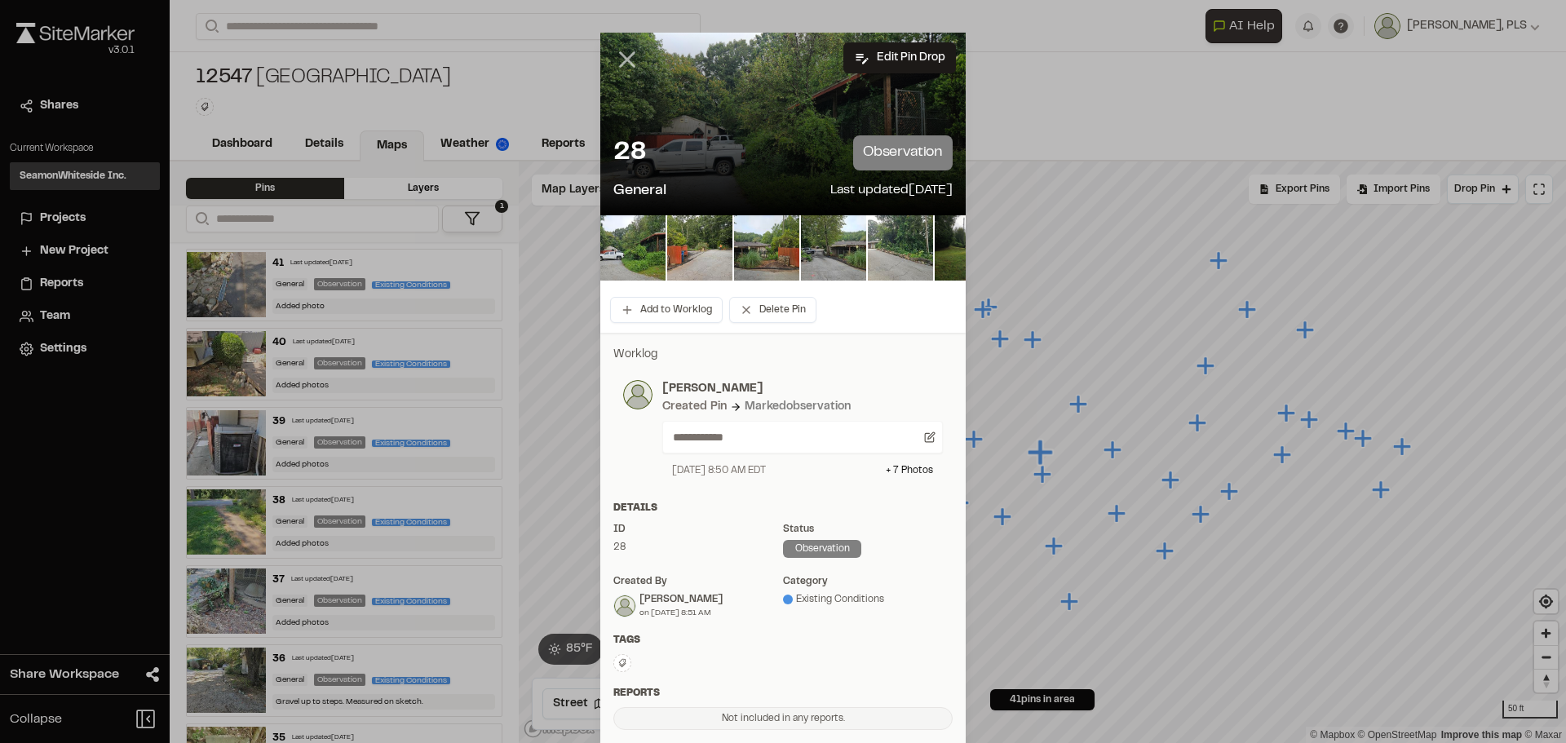
click at [623, 56] on line at bounding box center [628, 60] width 14 height 14
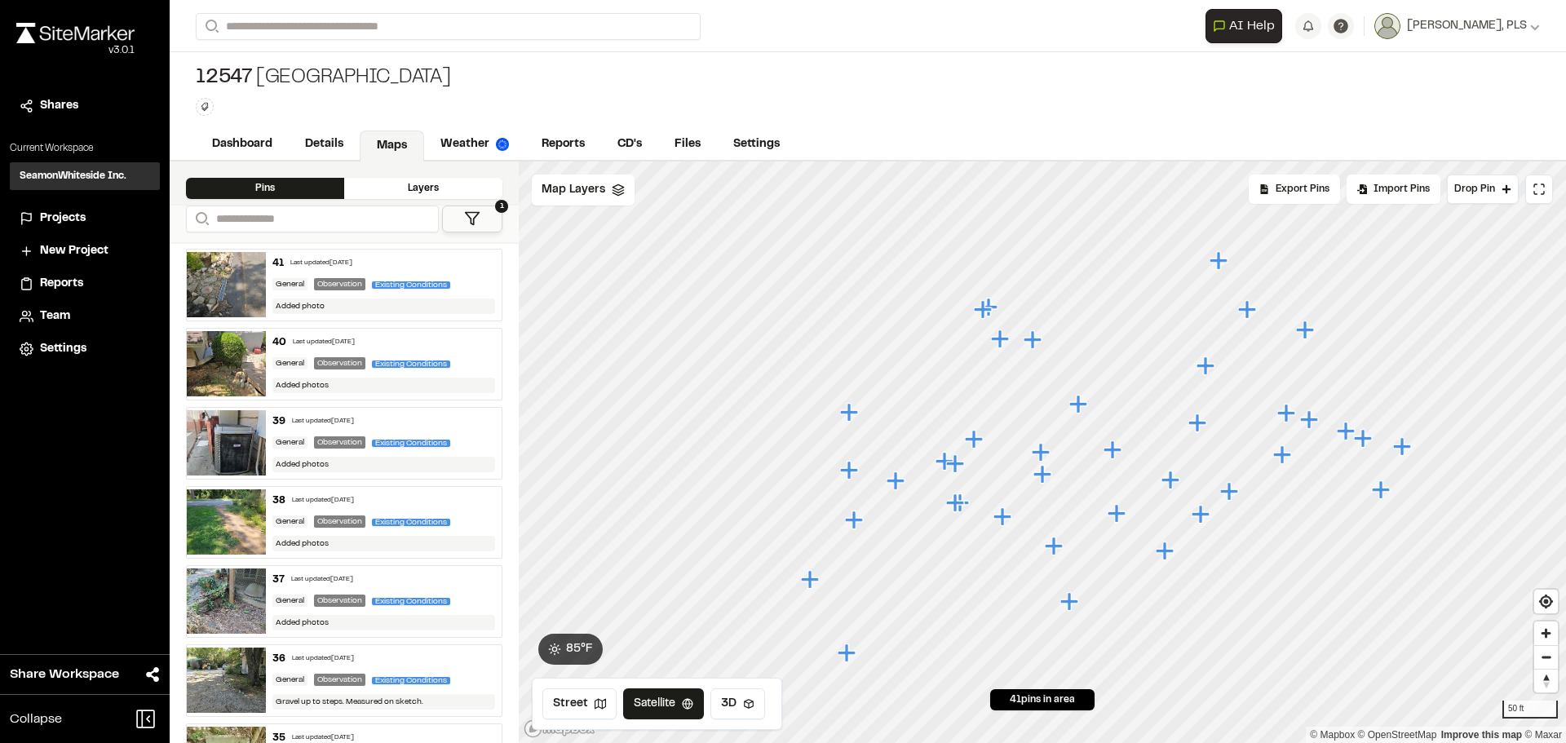
click at [1060, 550] on icon "Map marker" at bounding box center [1055, 546] width 21 height 21
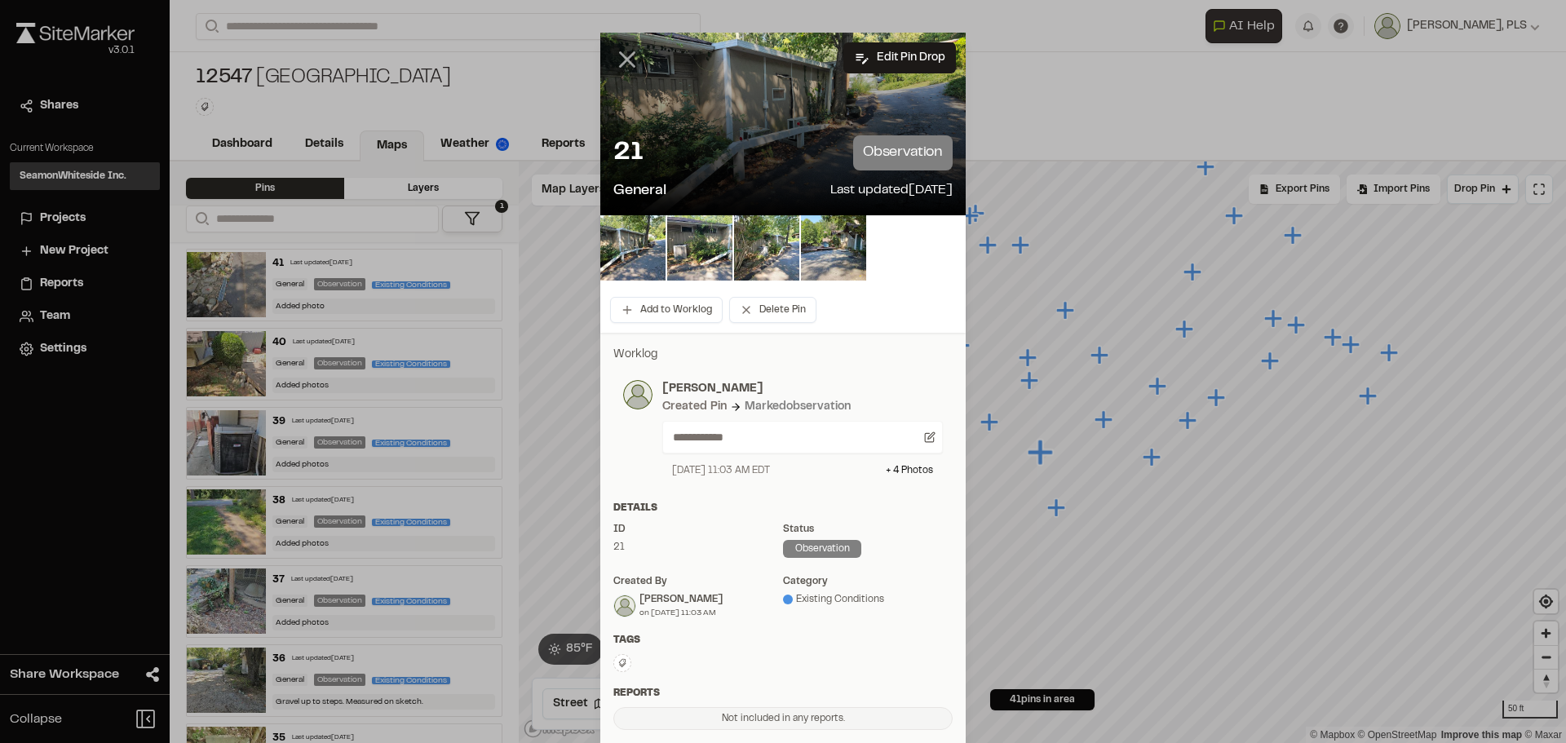
click at [625, 55] on line at bounding box center [628, 60] width 14 height 14
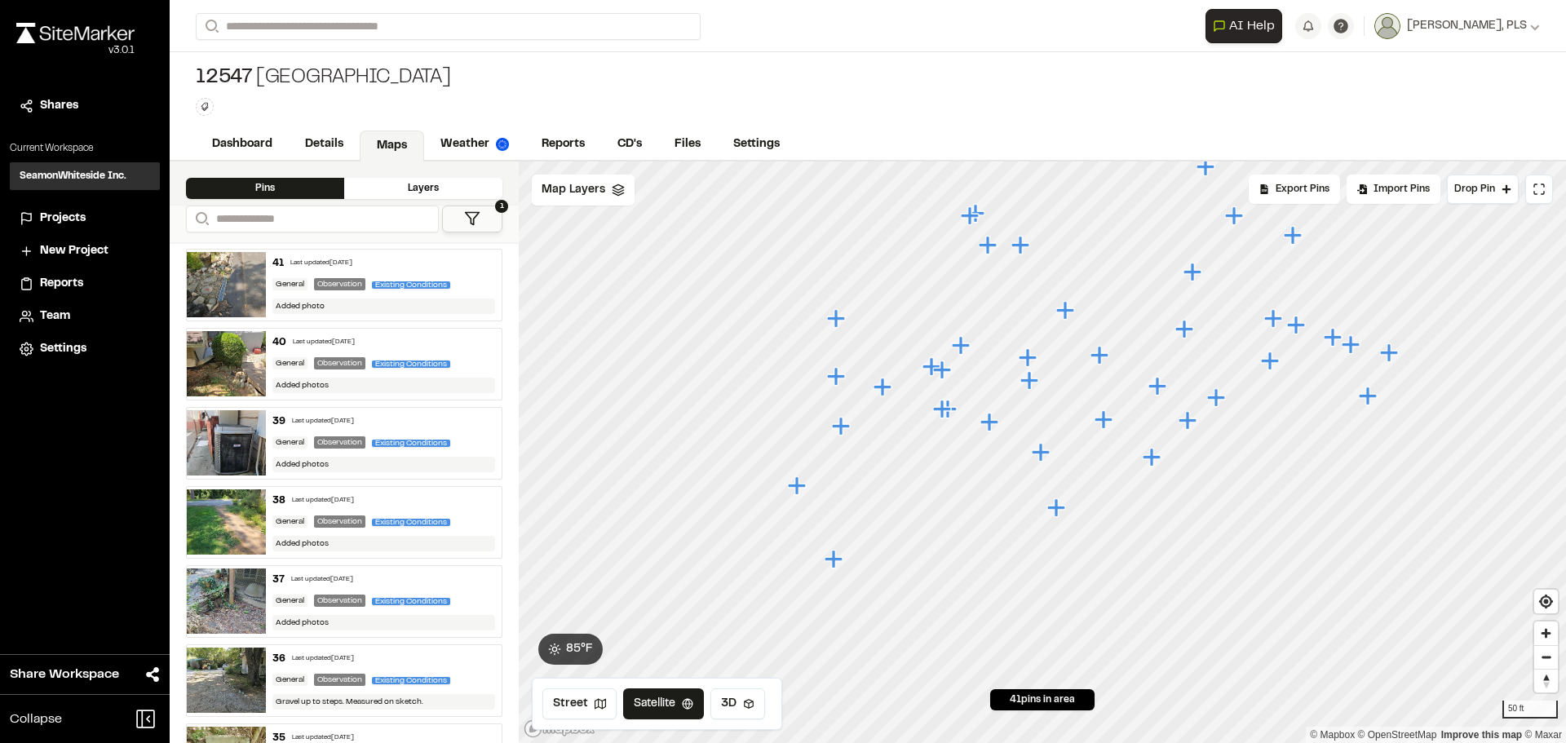
click at [625, 55] on div "12547 Golden Corner Vet Hospital Type Enter or comma to add tag." at bounding box center [868, 90] width 1397 height 77
click at [1060, 513] on icon "Map marker" at bounding box center [1057, 508] width 21 height 21
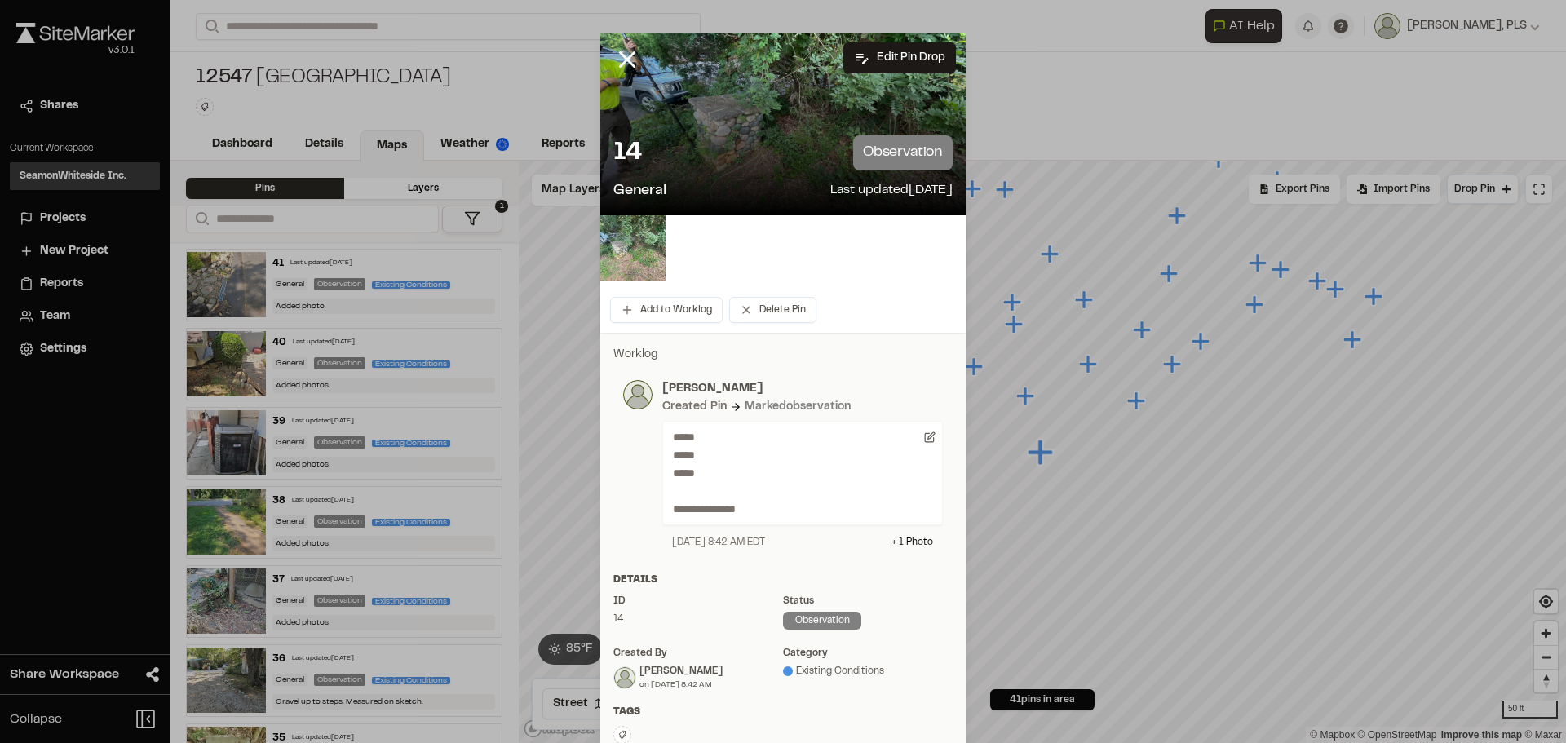
click at [634, 240] on img at bounding box center [632, 247] width 65 height 65
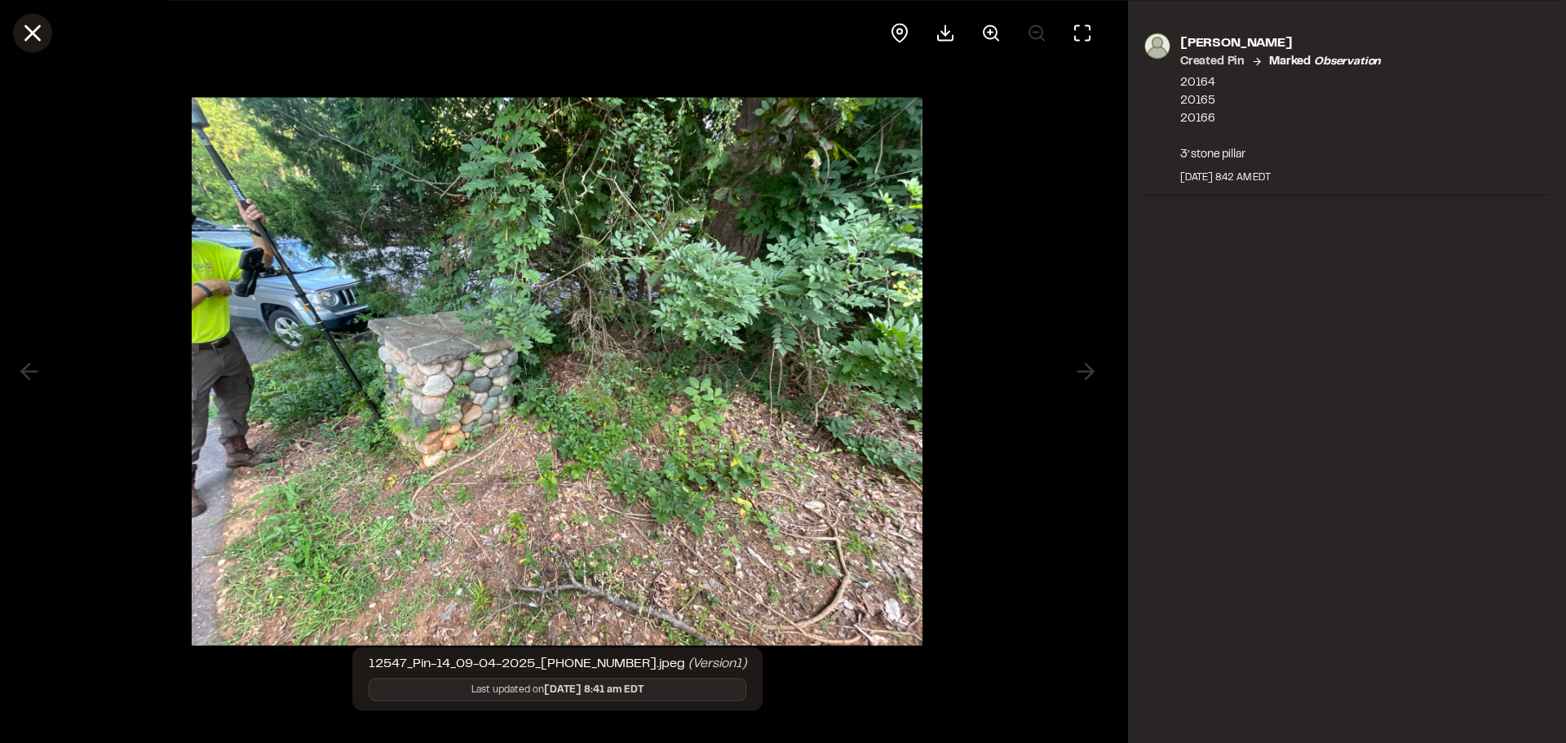
click at [32, 33] on line at bounding box center [33, 33] width 14 height 14
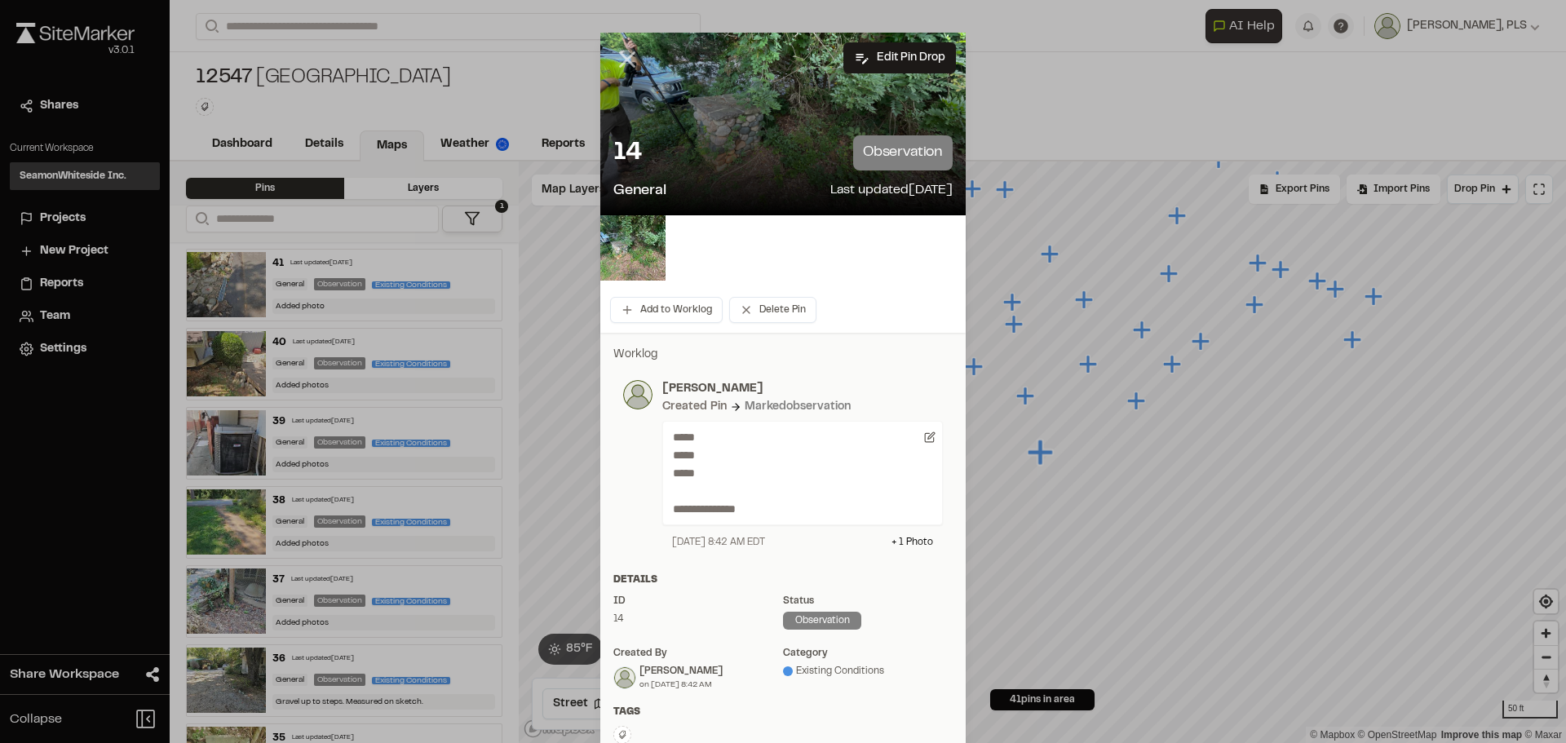
click at [621, 62] on line at bounding box center [628, 60] width 14 height 14
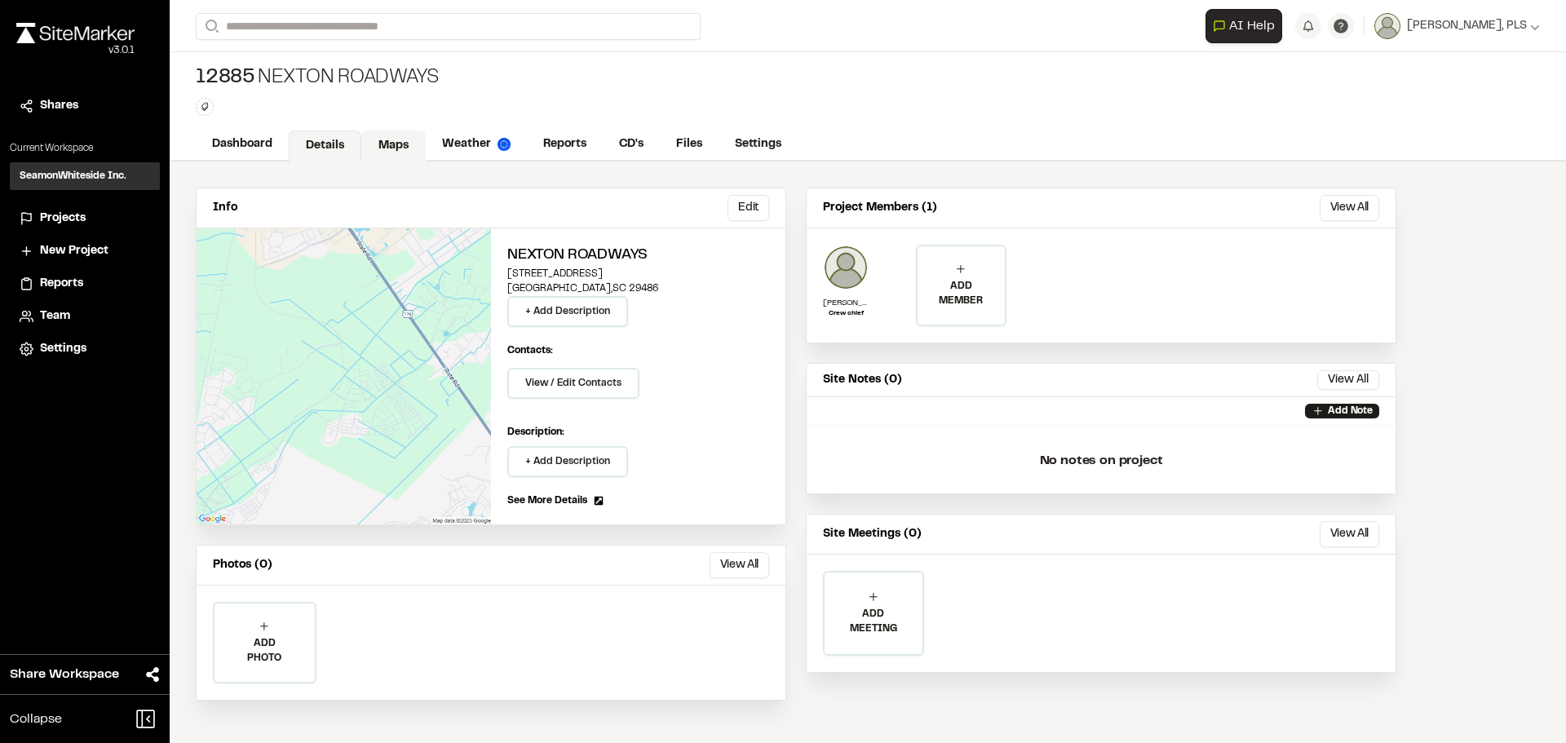
click at [399, 148] on link "Maps" at bounding box center [393, 146] width 64 height 31
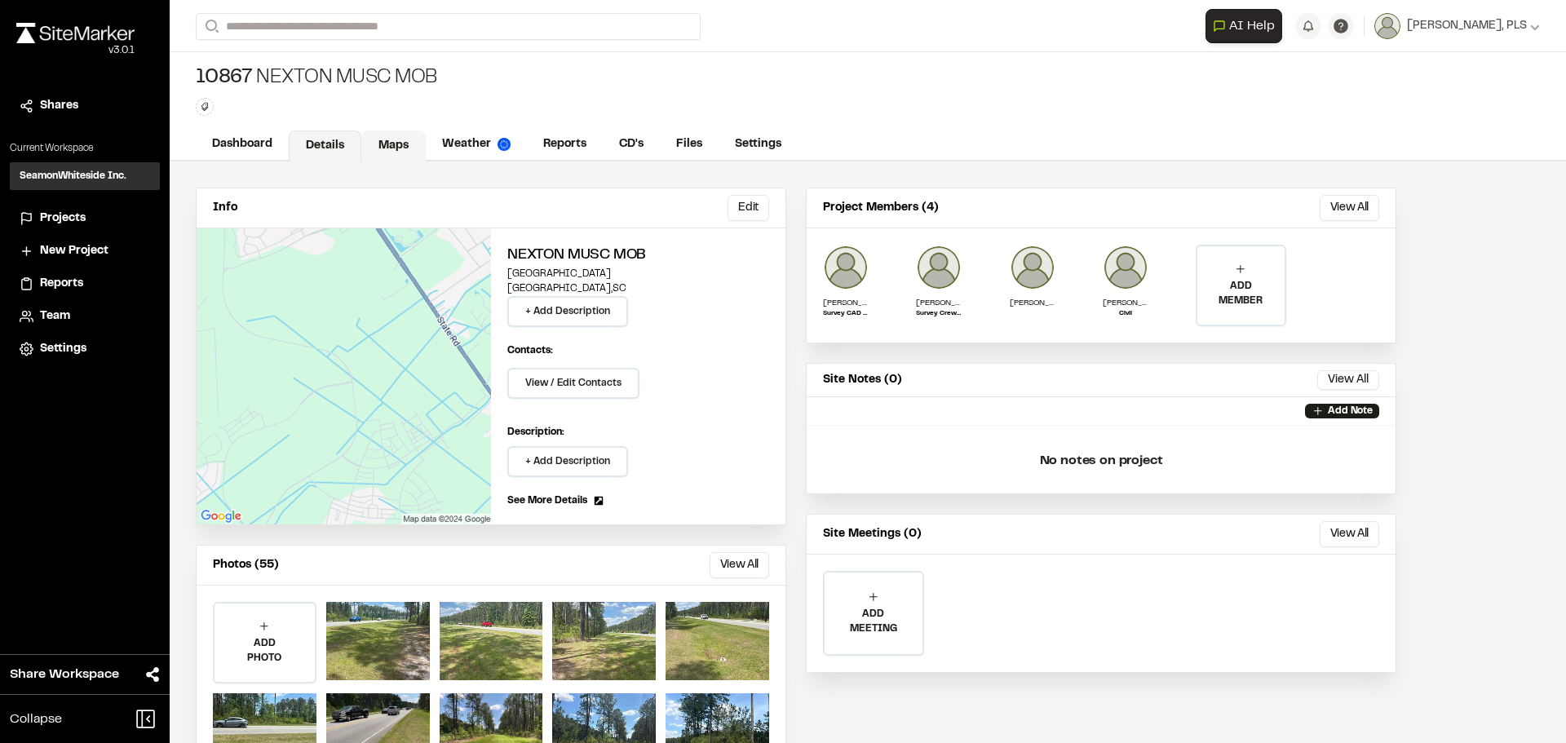
click at [391, 139] on link "Maps" at bounding box center [393, 146] width 64 height 31
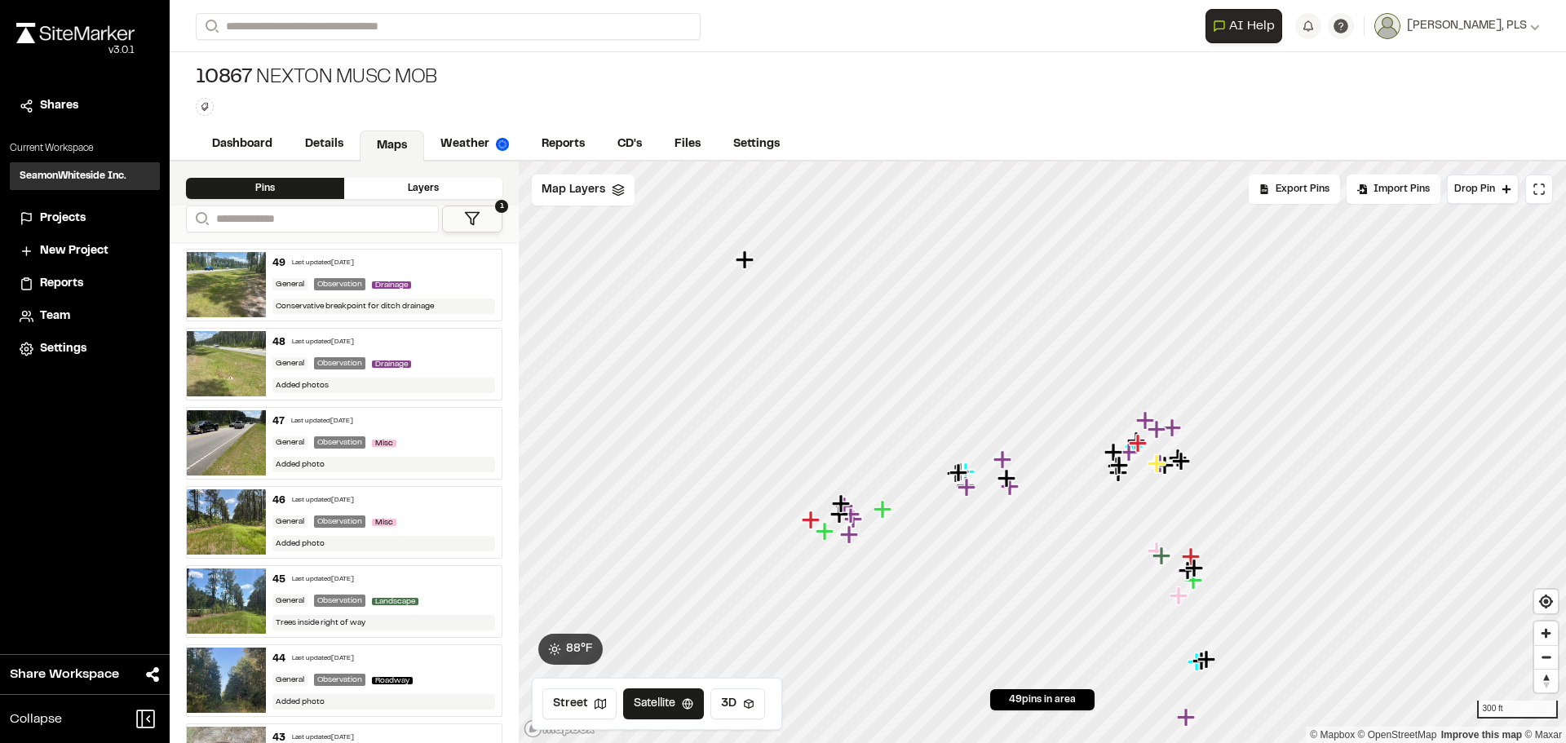
click at [453, 271] on div "49 Last updated Apr 30, 2025 General Observation Drainage Conservative breakpoi…" at bounding box center [384, 285] width 237 height 71
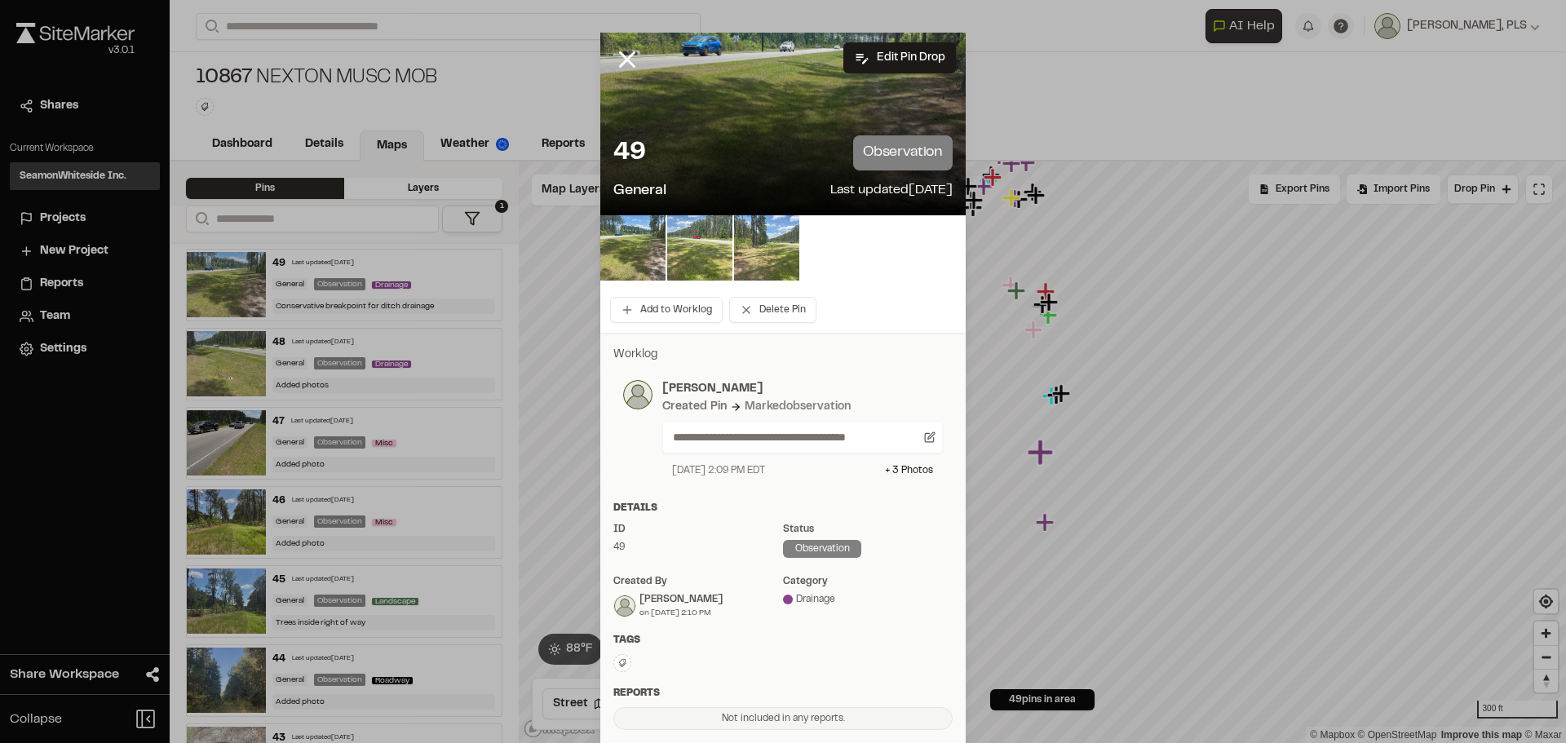
scroll to position [82, 0]
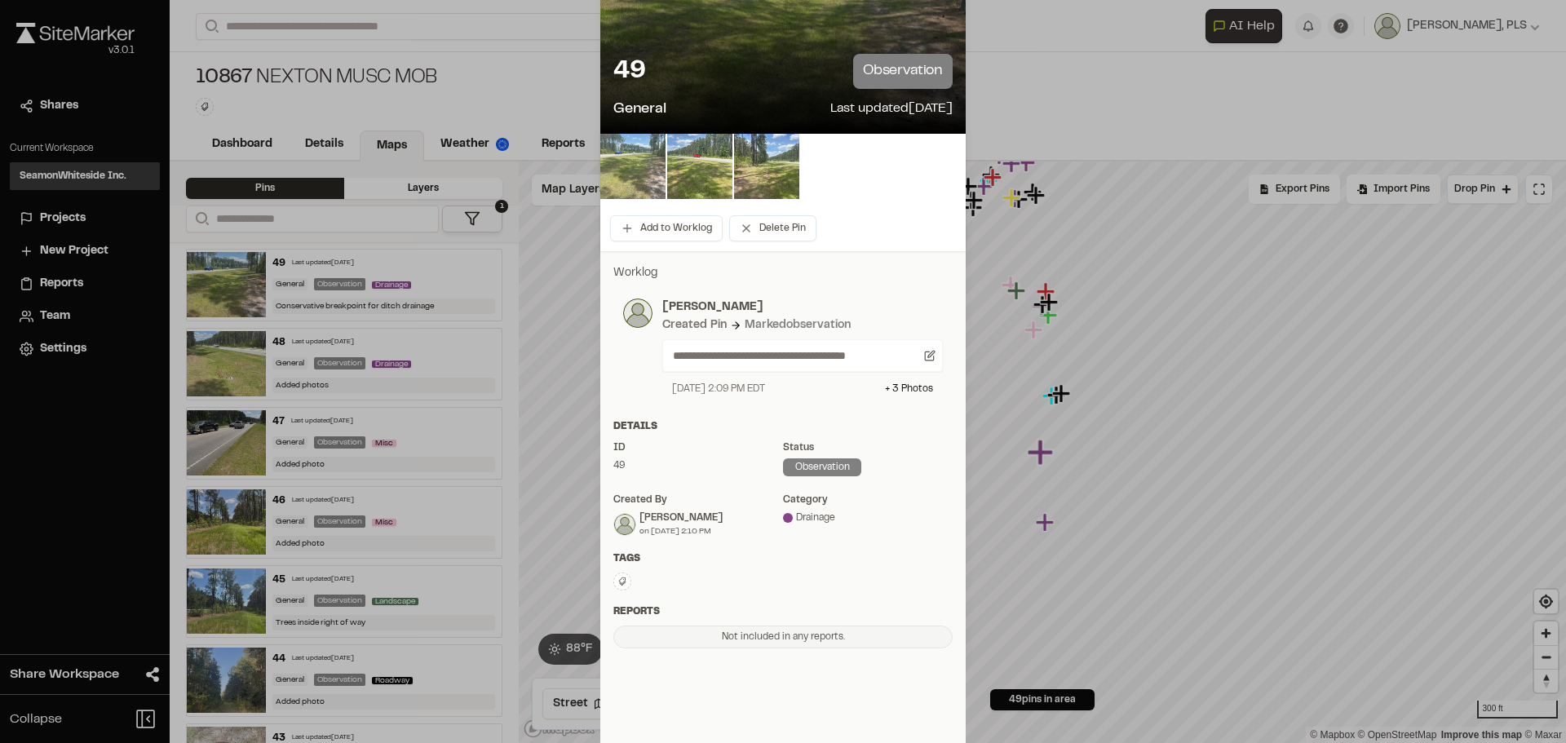
click at [645, 166] on img at bounding box center [632, 166] width 65 height 65
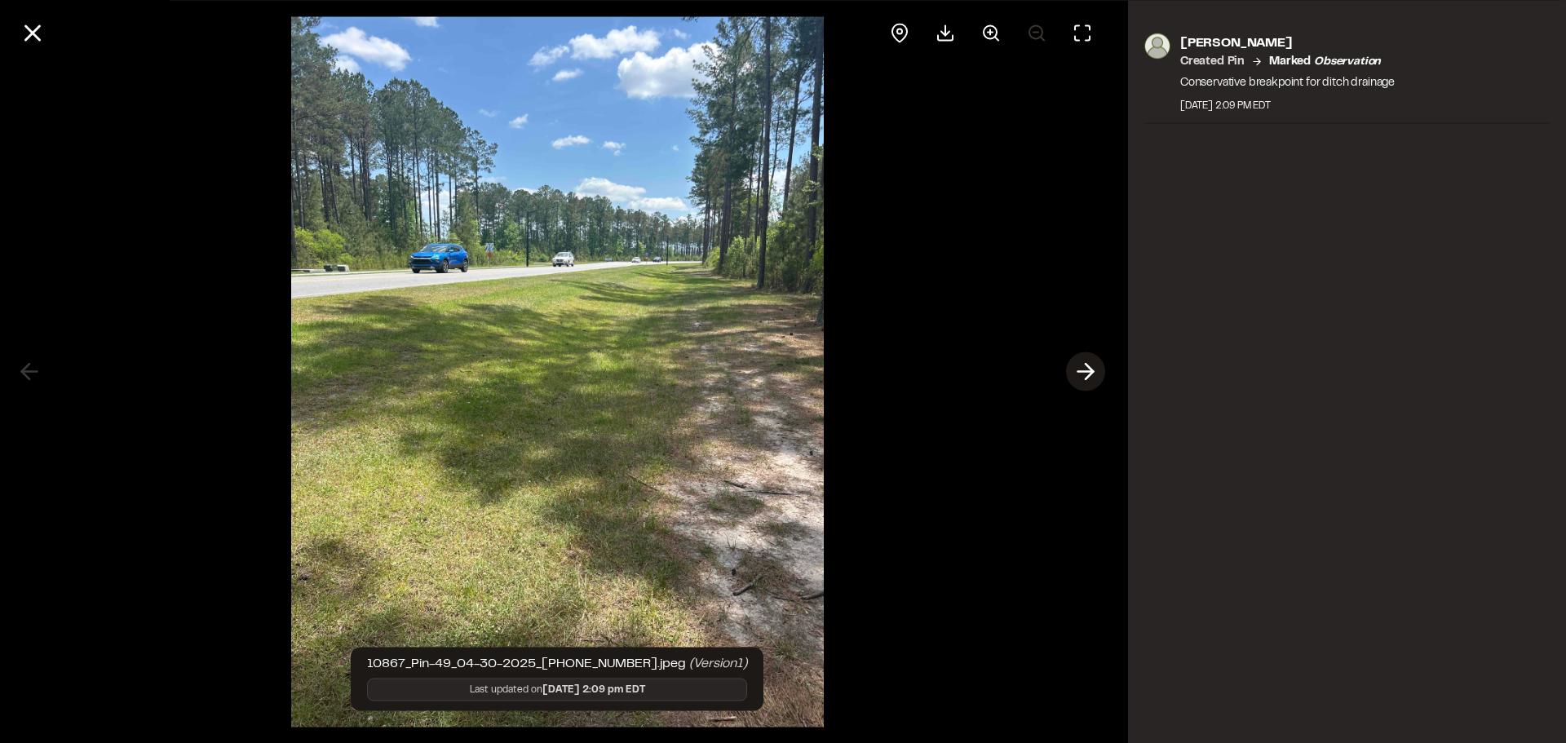
click at [1083, 370] on icon at bounding box center [1086, 372] width 26 height 28
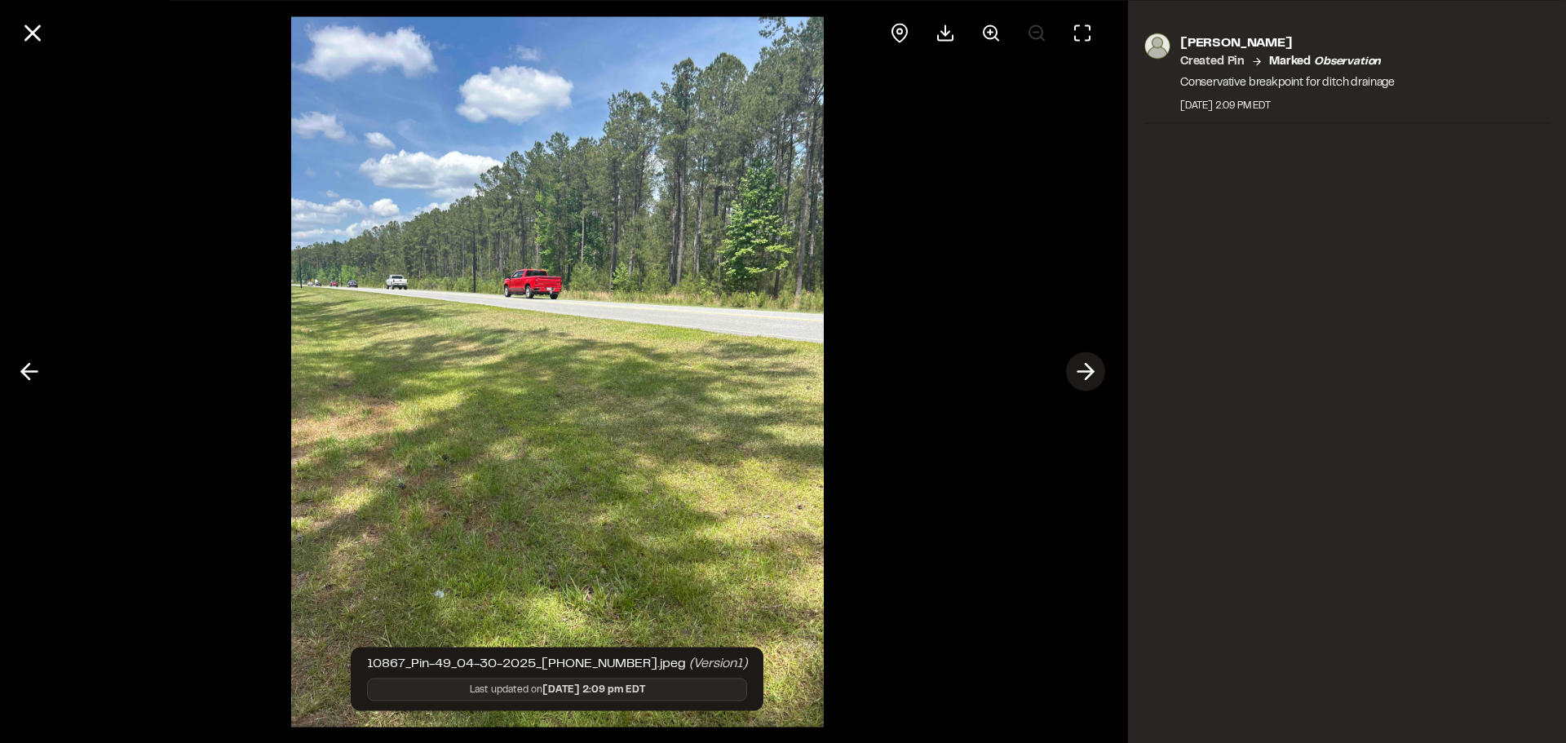
click at [1083, 370] on icon at bounding box center [1086, 372] width 26 height 28
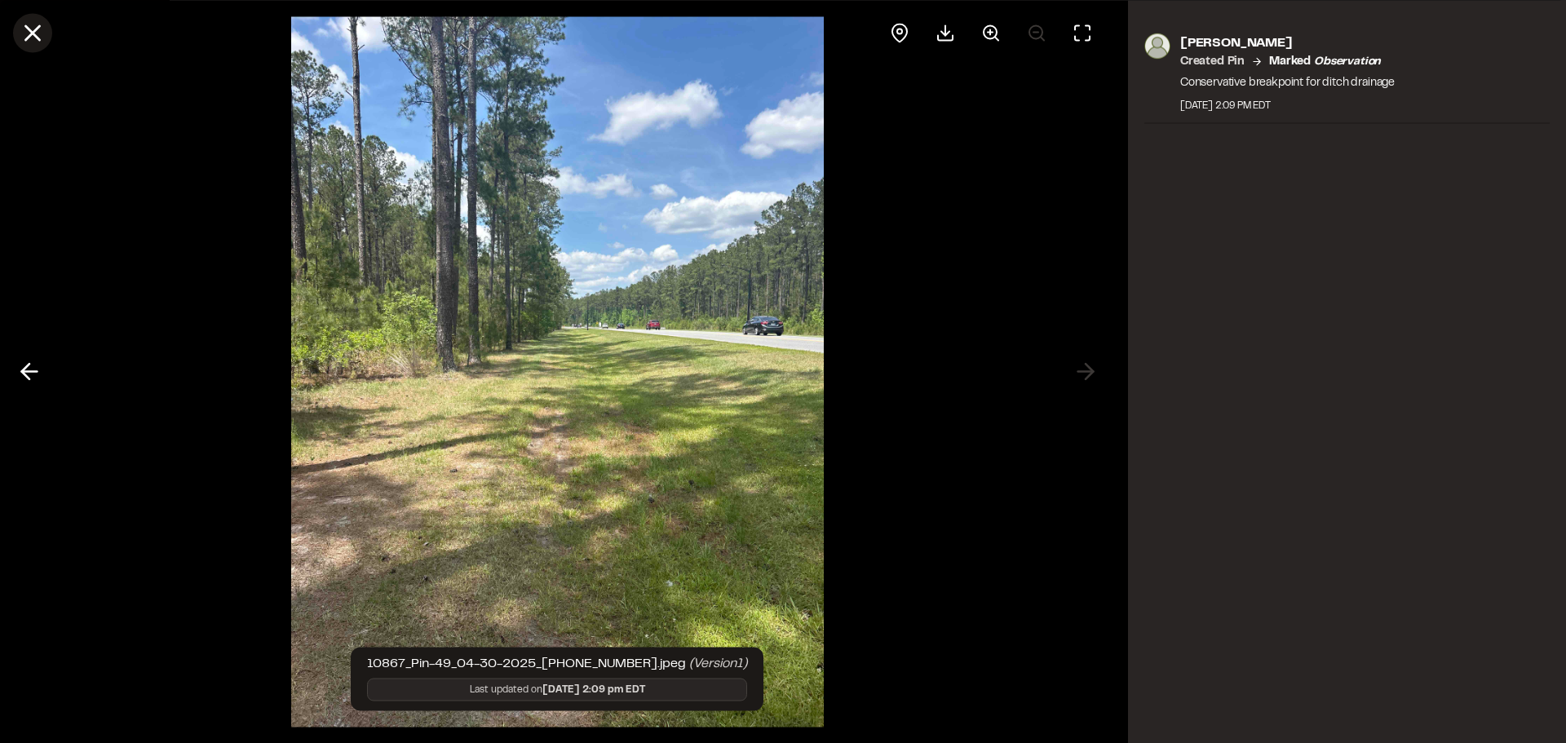
click at [33, 31] on line at bounding box center [33, 33] width 14 height 14
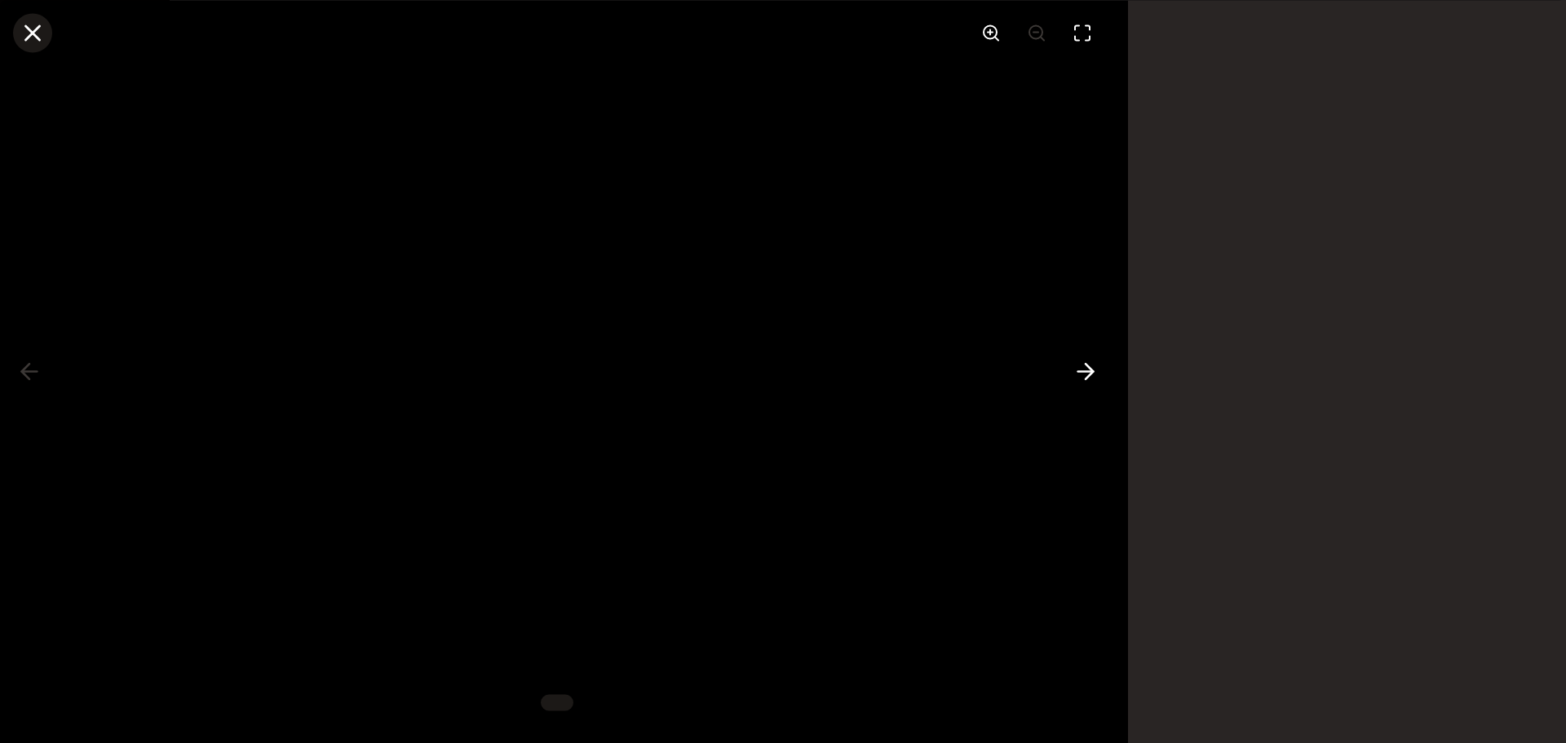
scroll to position [82, 0]
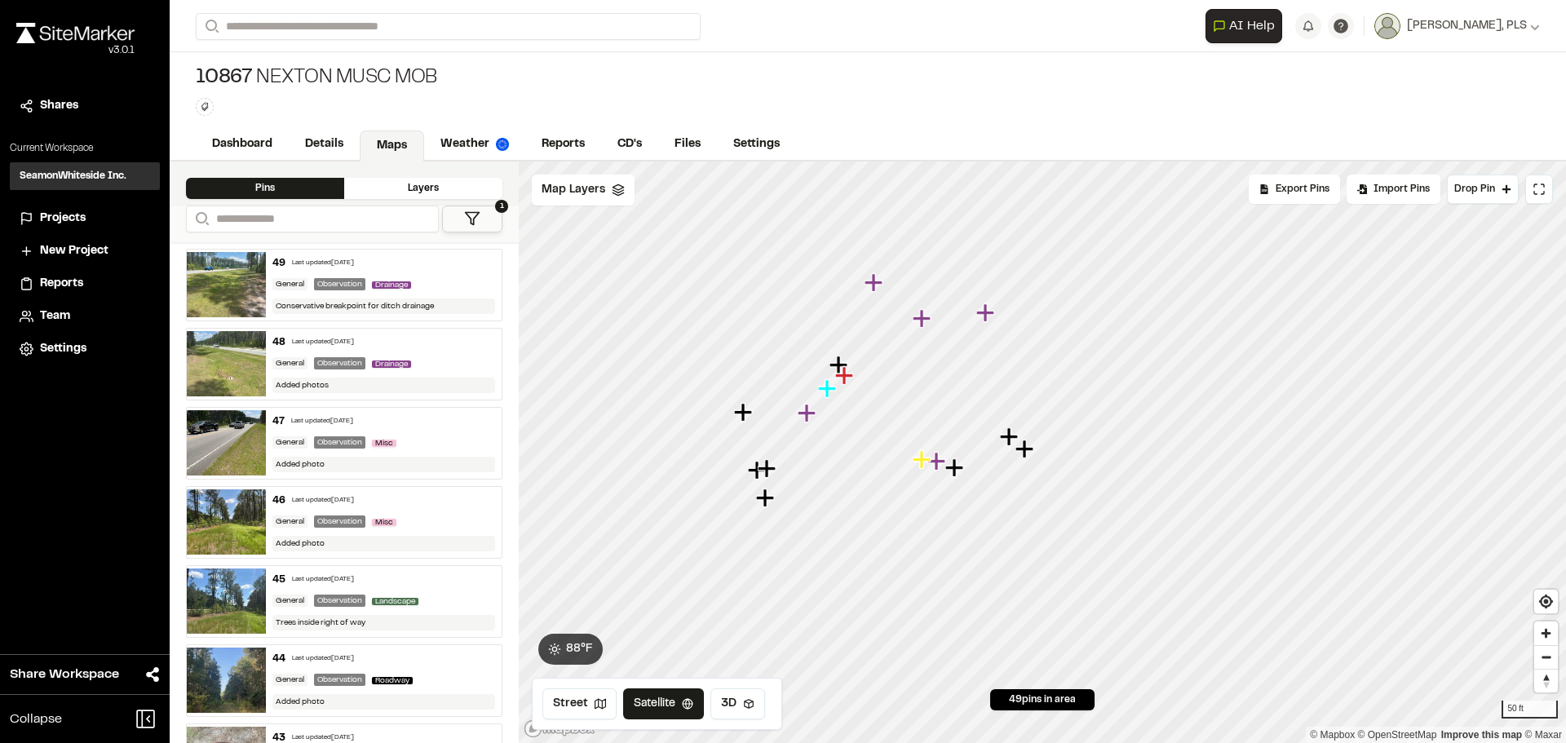
click at [921, 321] on icon "Map marker" at bounding box center [922, 318] width 18 height 18
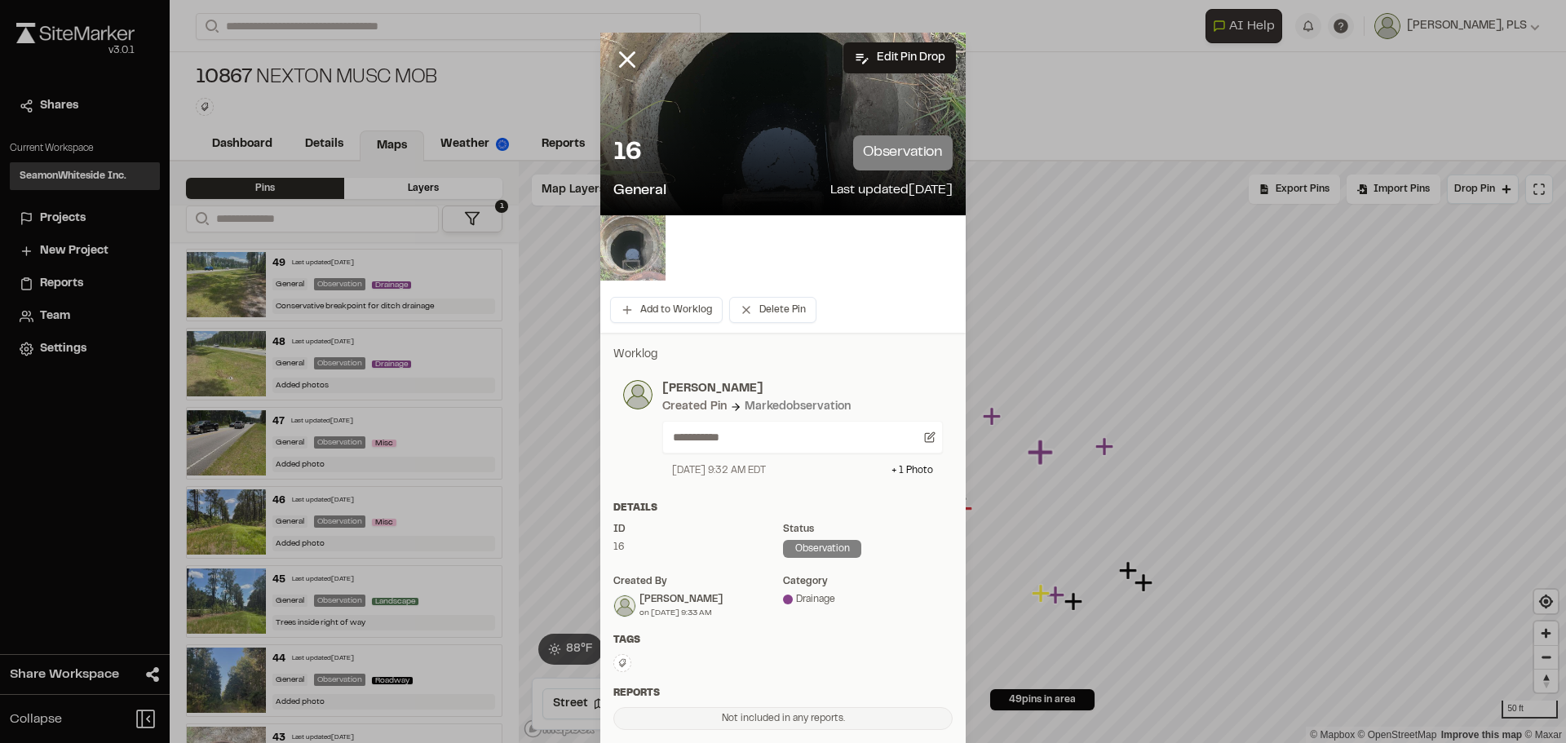
click at [634, 250] on img at bounding box center [632, 247] width 65 height 65
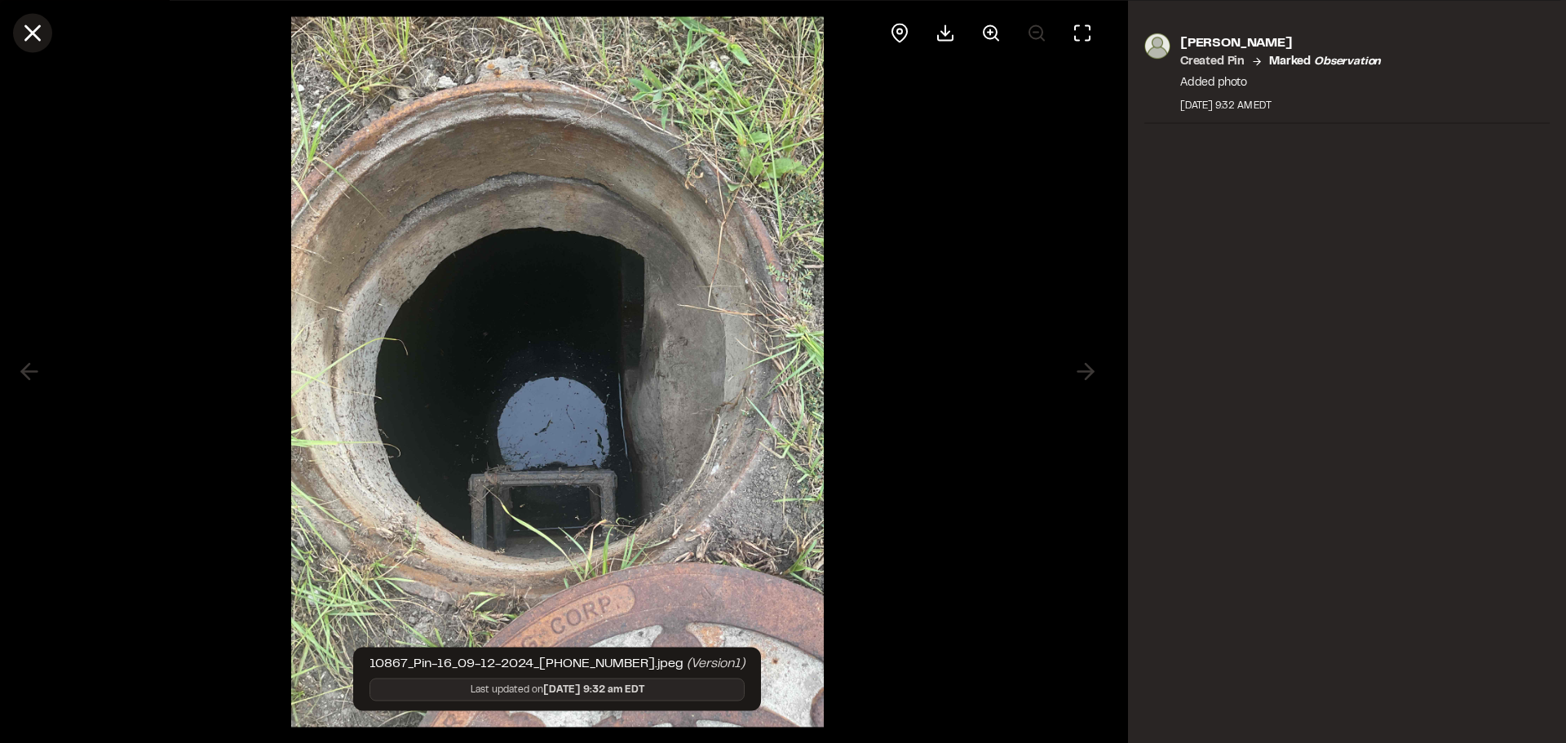
click at [30, 32] on icon at bounding box center [33, 33] width 28 height 28
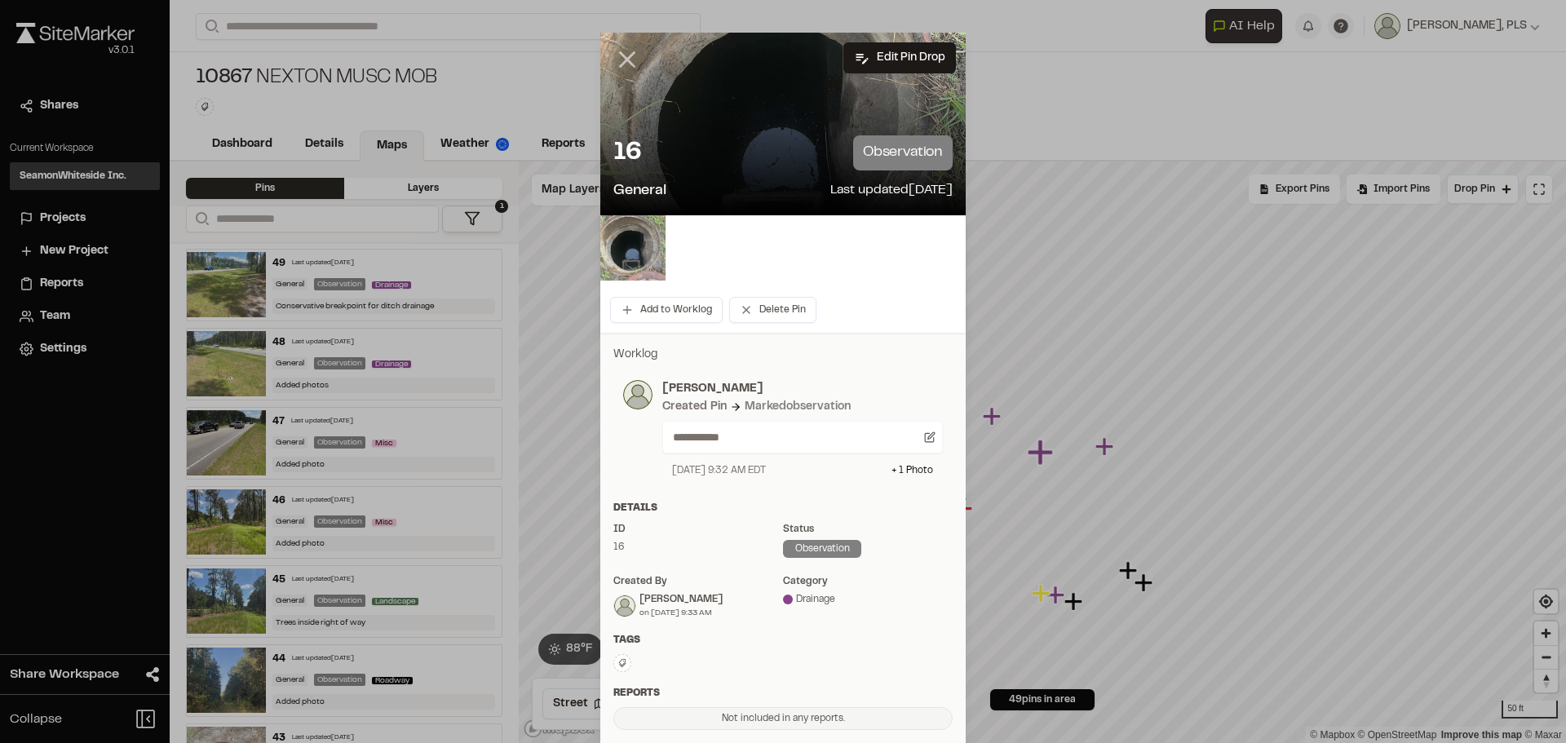
click at [622, 63] on icon at bounding box center [627, 60] width 28 height 28
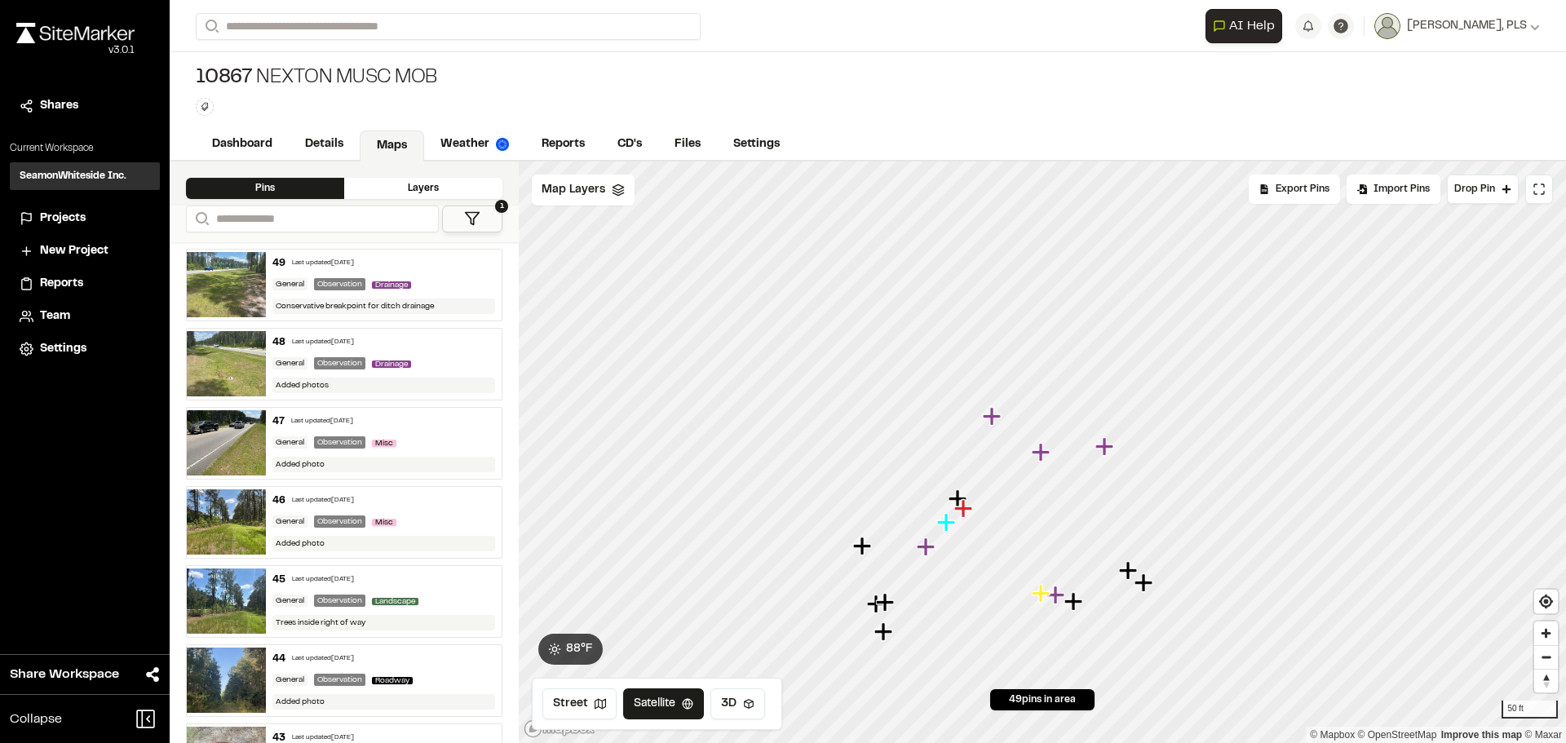
click at [995, 418] on icon "Map marker" at bounding box center [992, 416] width 18 height 18
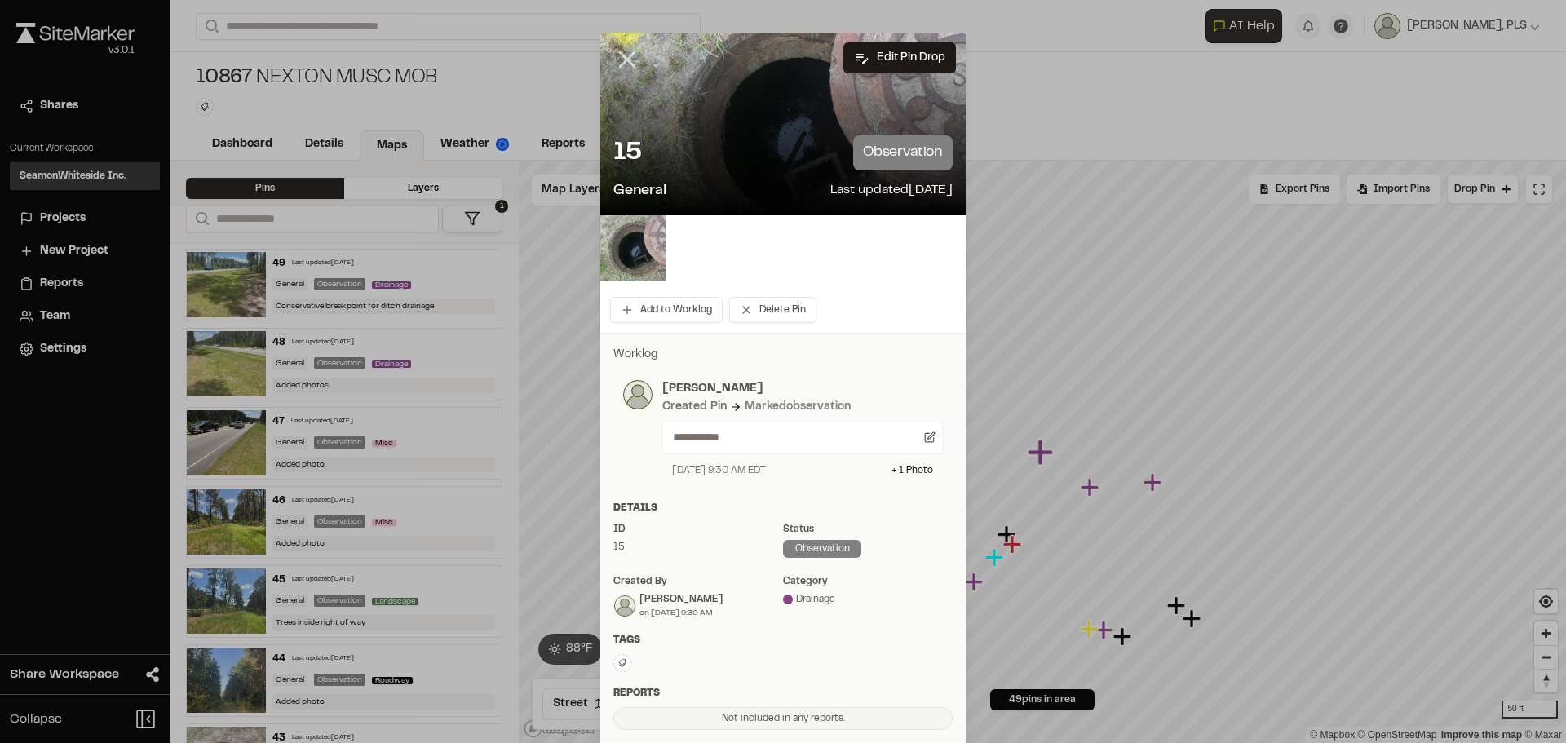
click at [622, 54] on icon at bounding box center [627, 60] width 28 height 28
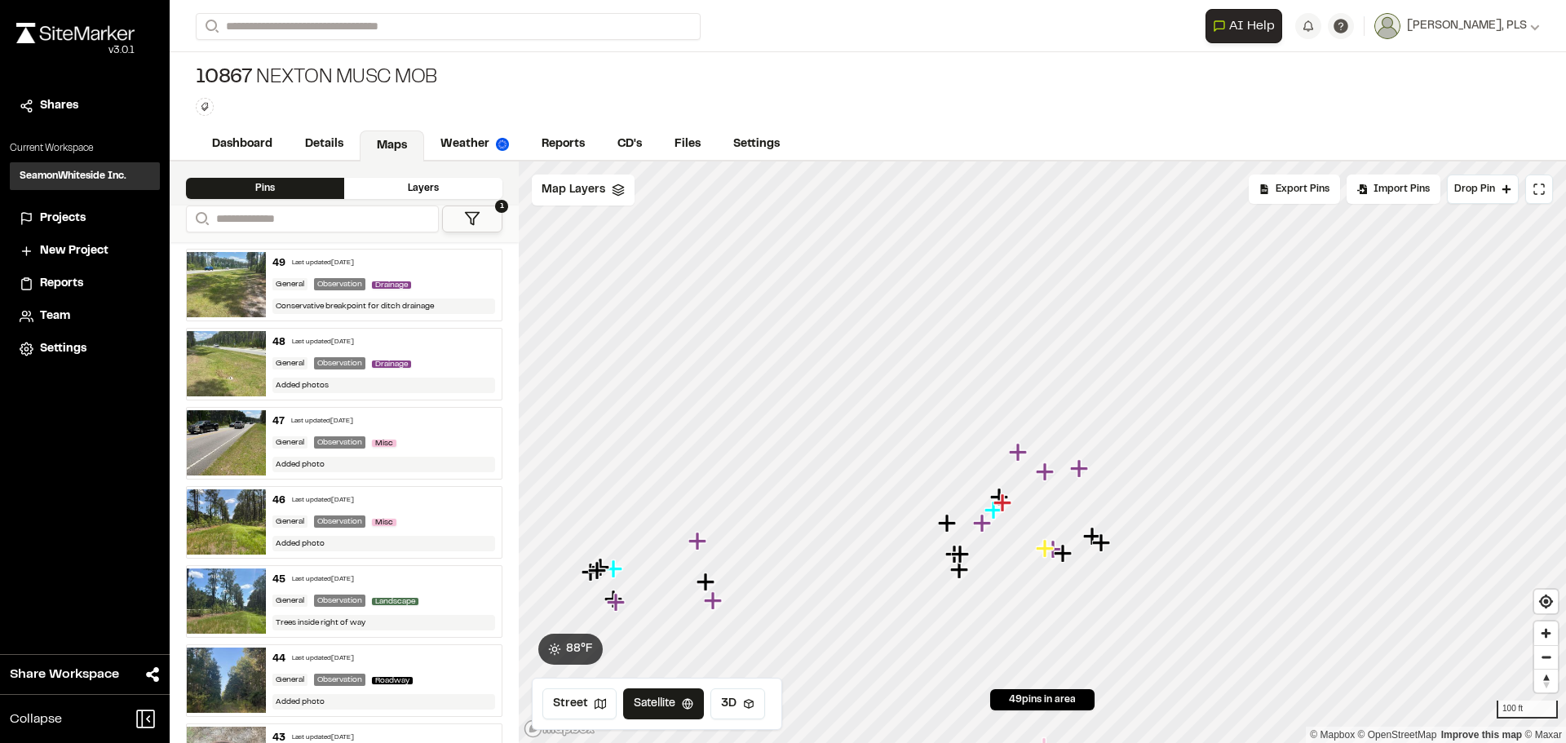
click at [697, 545] on icon "Map marker" at bounding box center [698, 541] width 18 height 18
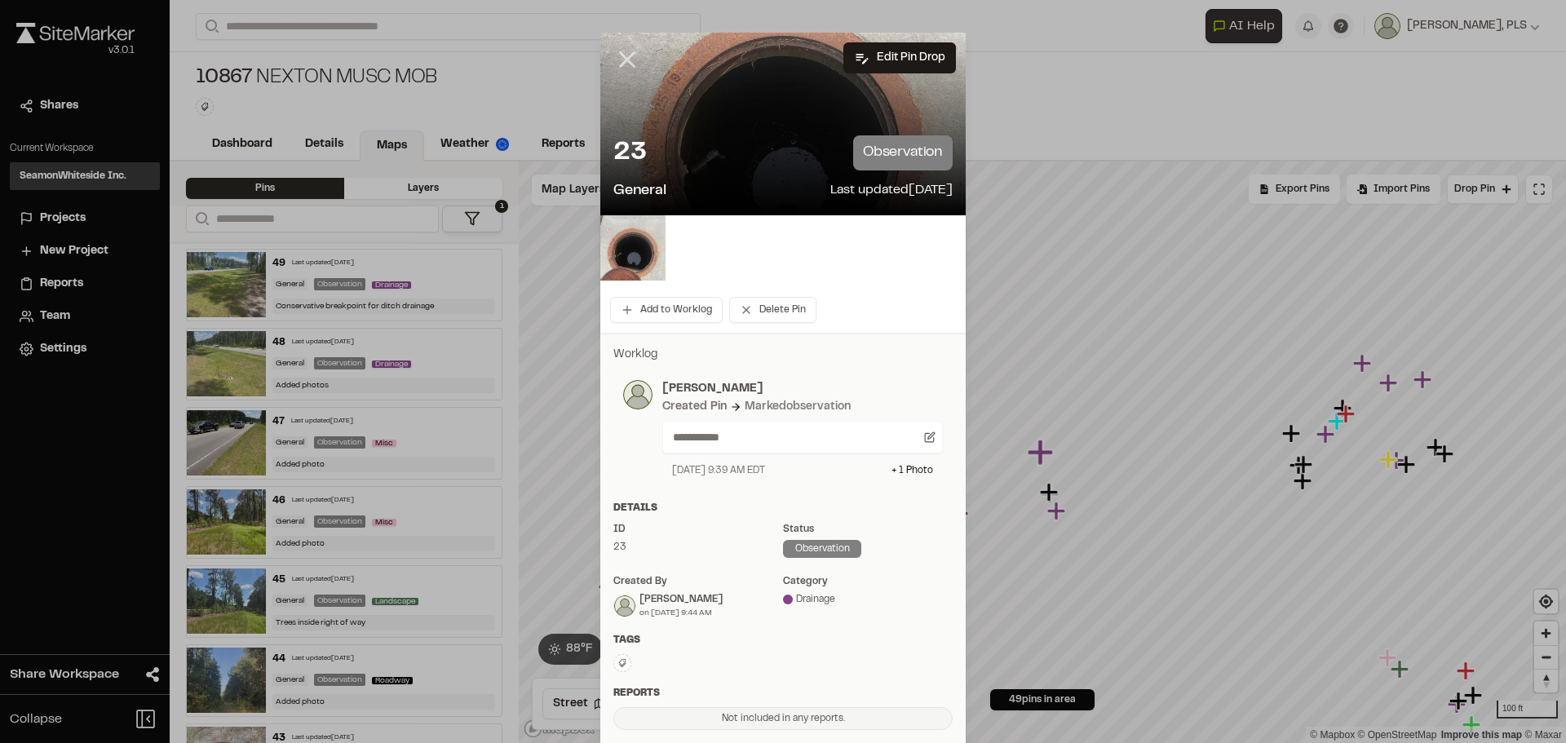
click at [620, 54] on icon at bounding box center [627, 60] width 28 height 28
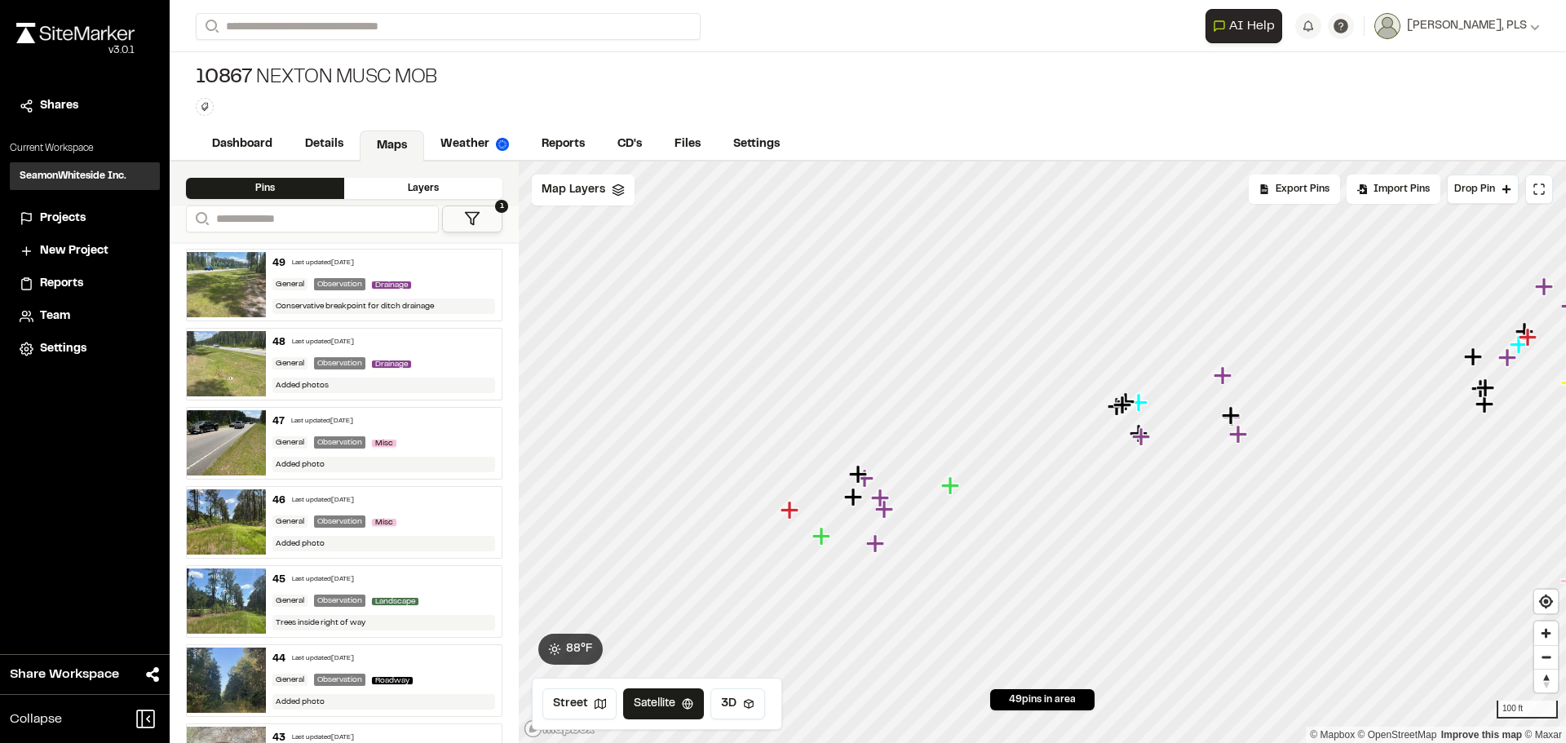
click at [792, 511] on icon "Map marker" at bounding box center [790, 510] width 18 height 18
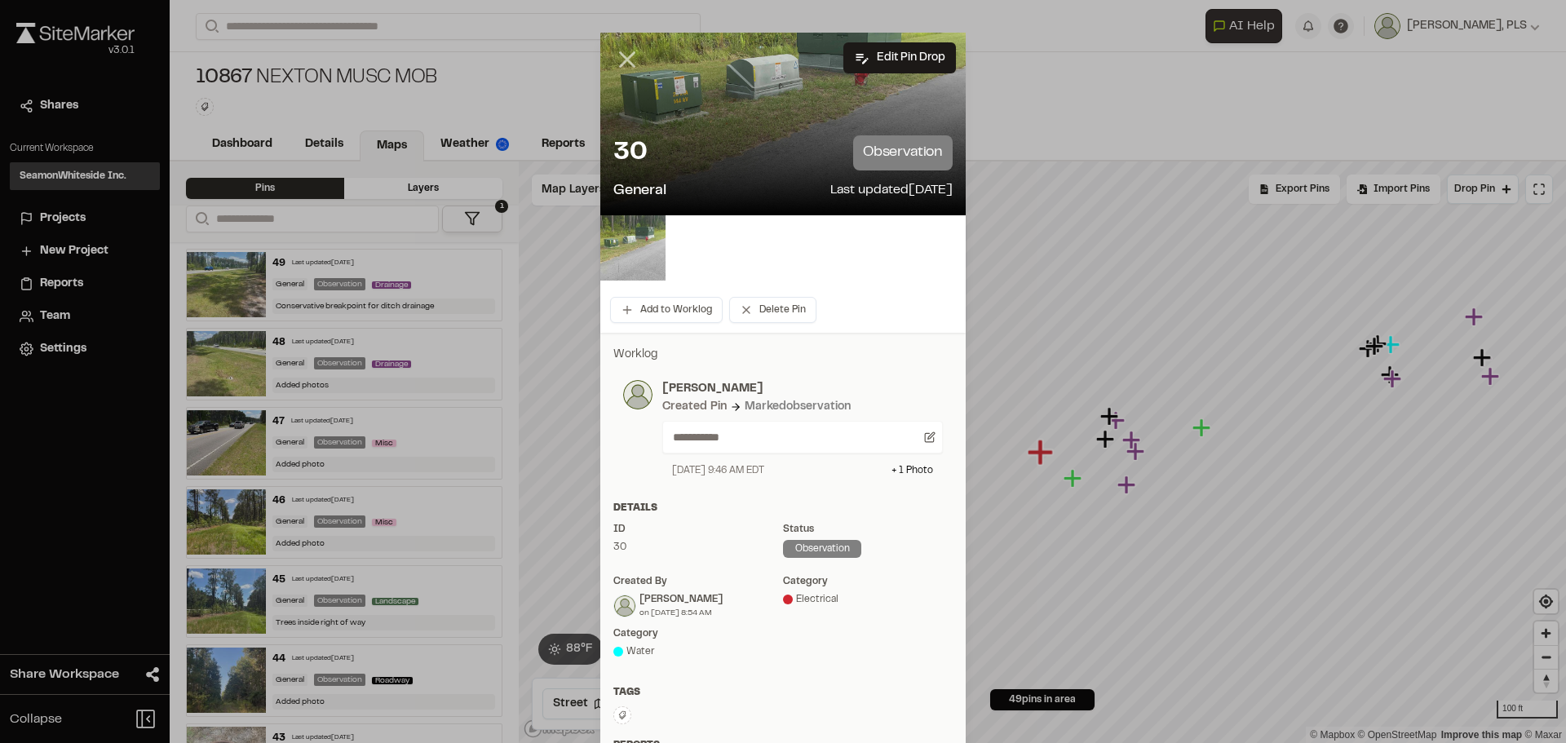
click at [624, 59] on icon at bounding box center [627, 60] width 28 height 28
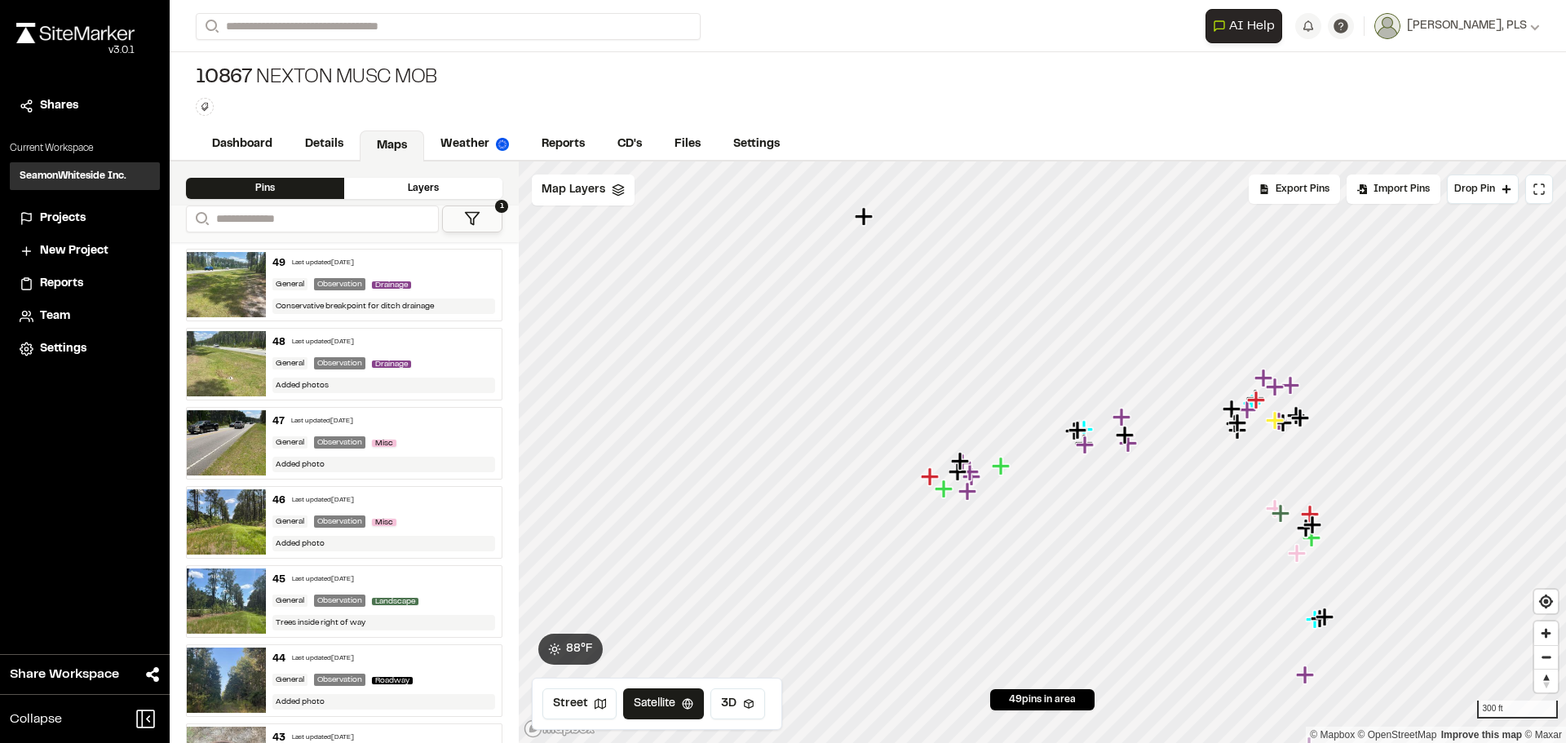
click at [1128, 436] on icon "Map marker" at bounding box center [1125, 435] width 18 height 18
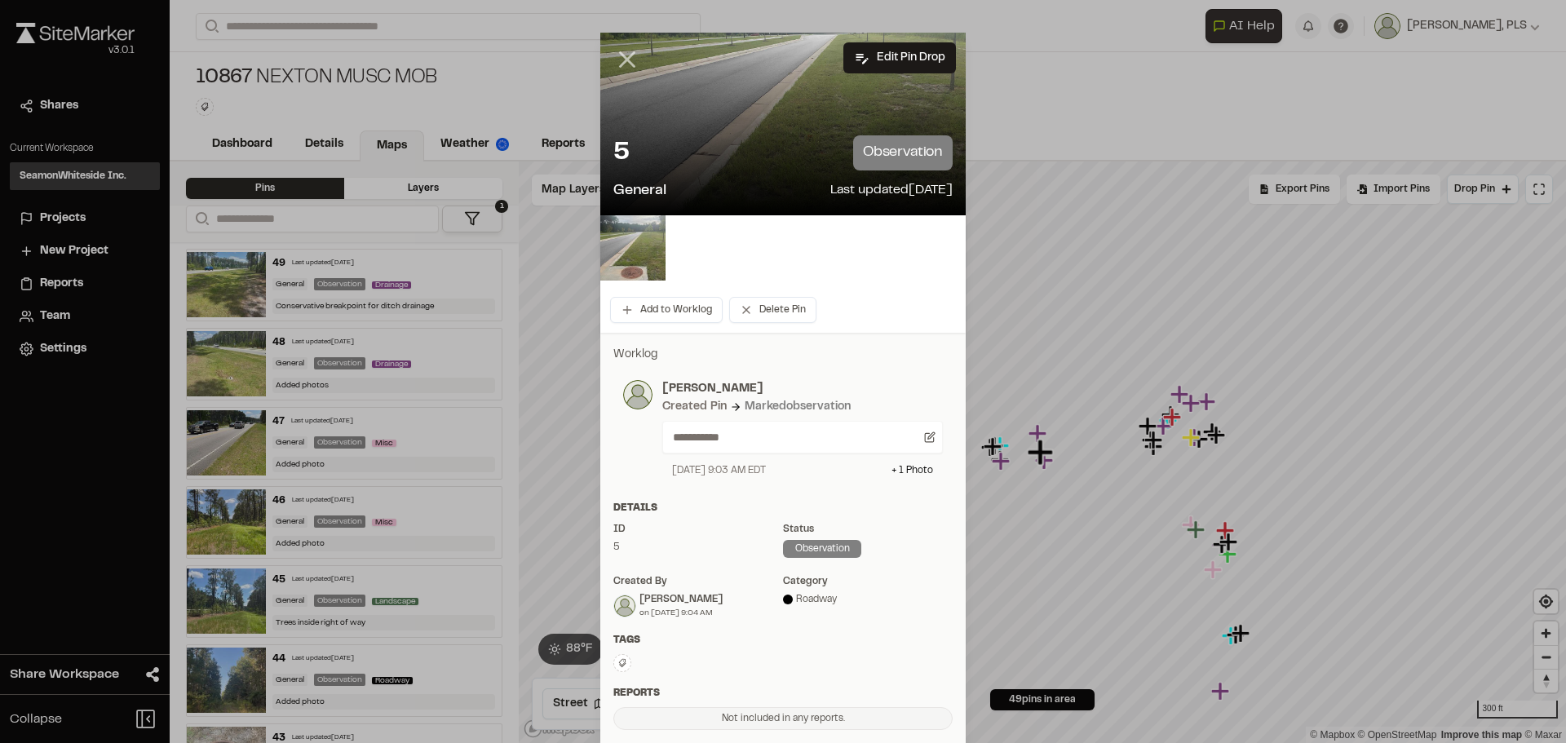
click at [627, 55] on line at bounding box center [628, 60] width 14 height 14
